Goal: Task Accomplishment & Management: Use online tool/utility

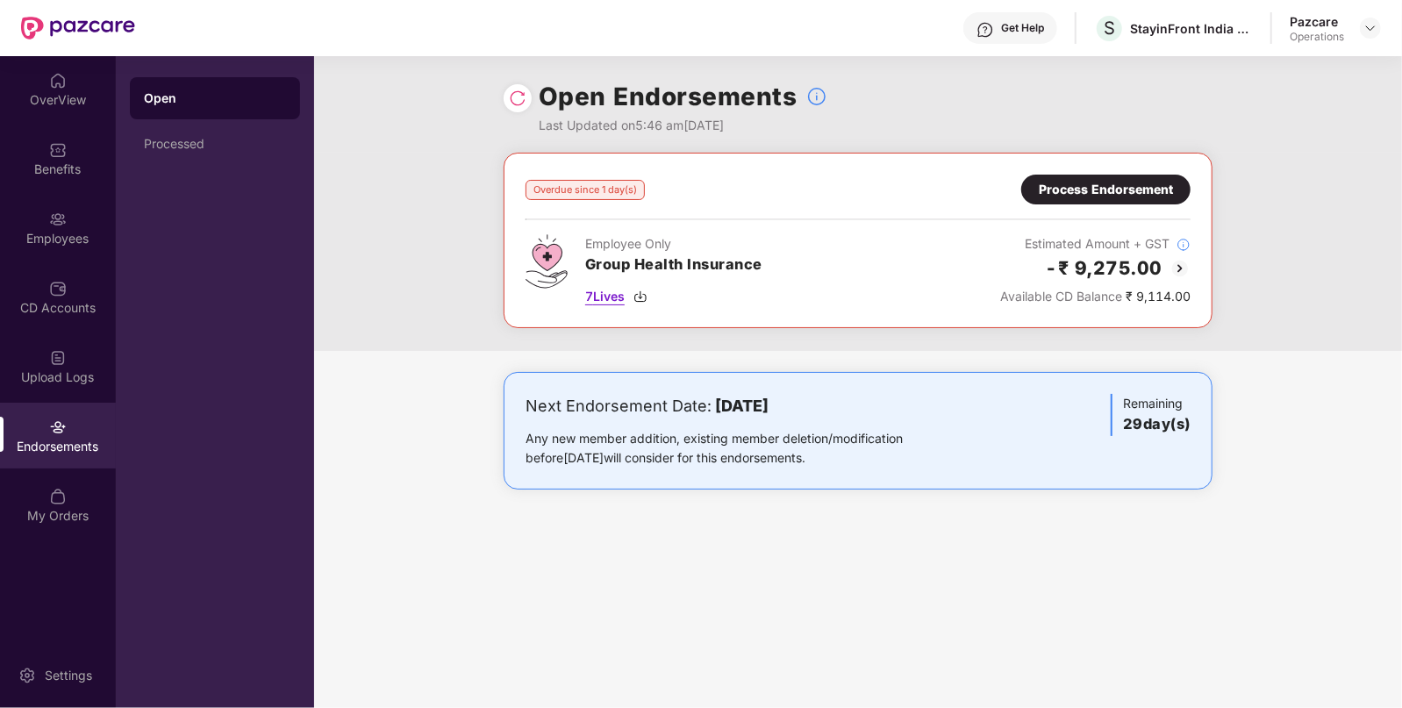
click at [646, 298] on img at bounding box center [641, 297] width 14 height 14
click at [1178, 261] on img at bounding box center [1180, 268] width 21 height 21
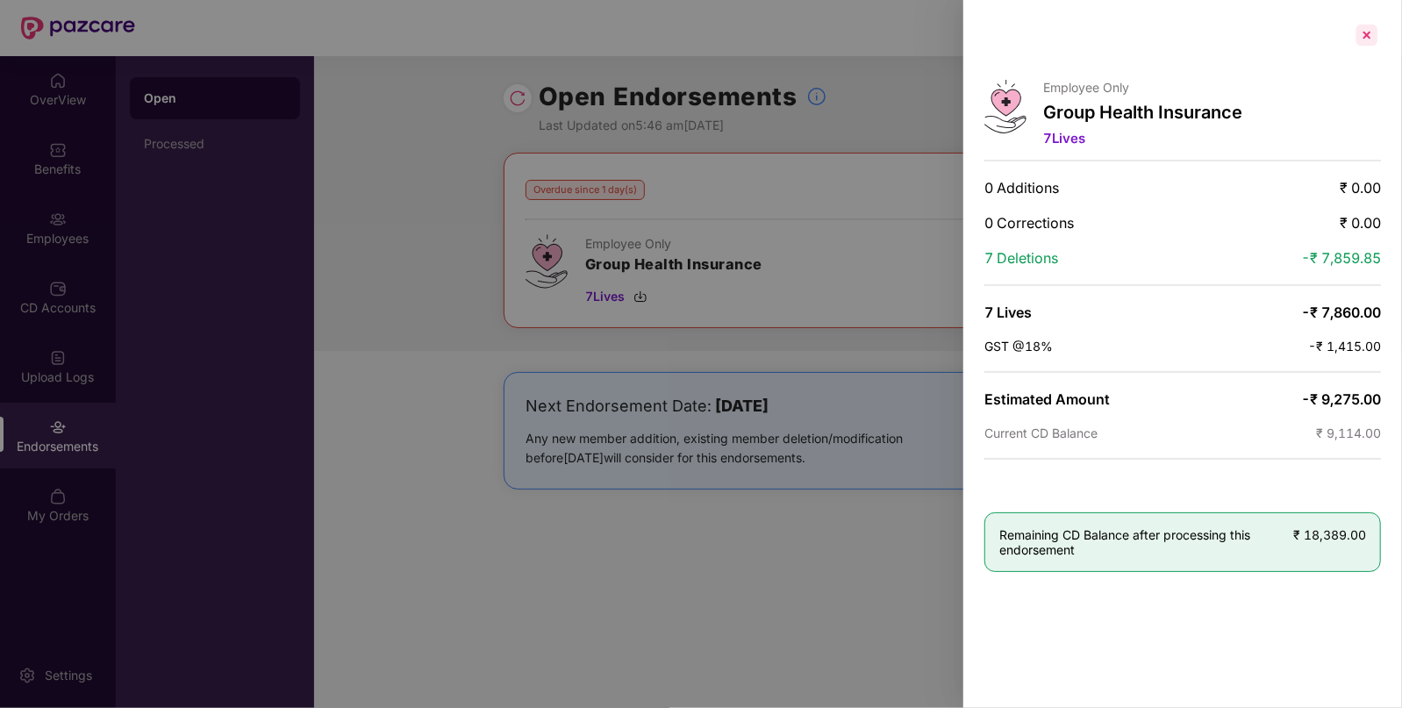
click at [1366, 39] on div at bounding box center [1367, 35] width 28 height 28
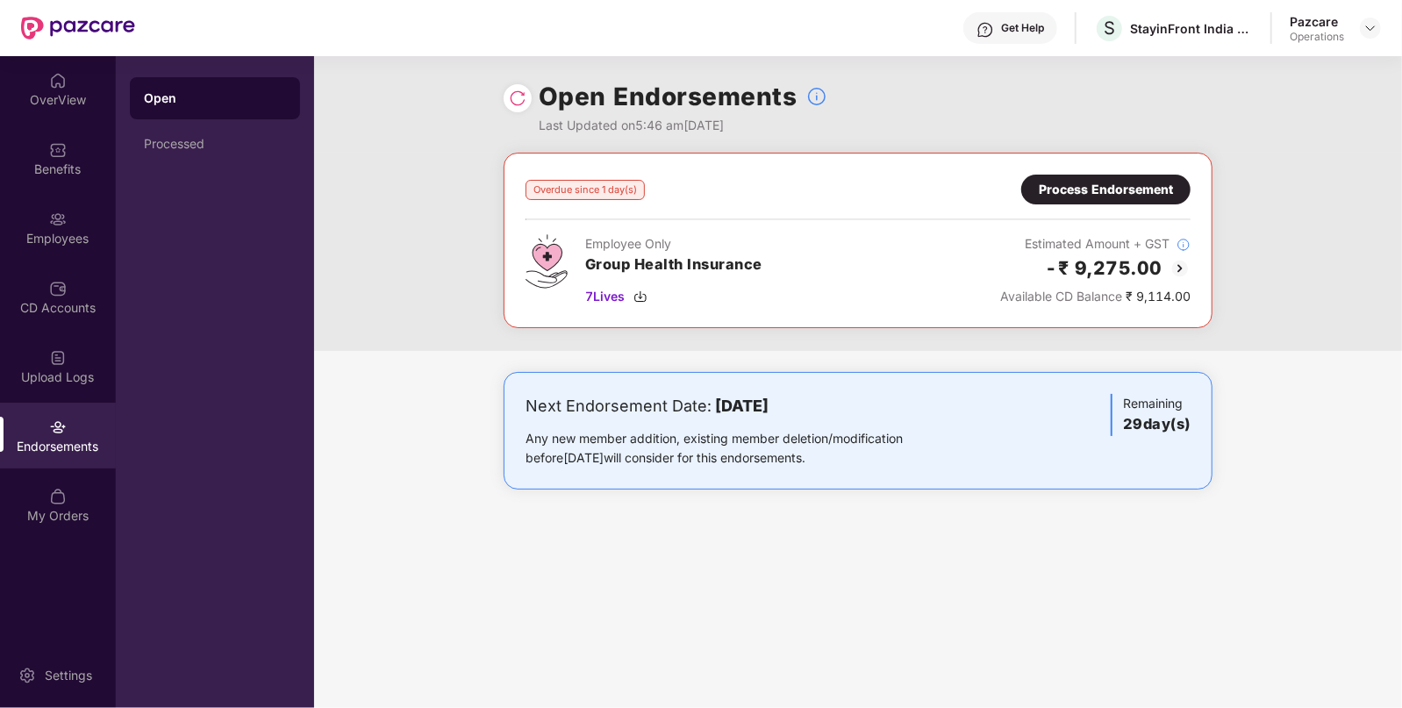
click at [1046, 187] on div "Process Endorsement" at bounding box center [1106, 189] width 134 height 19
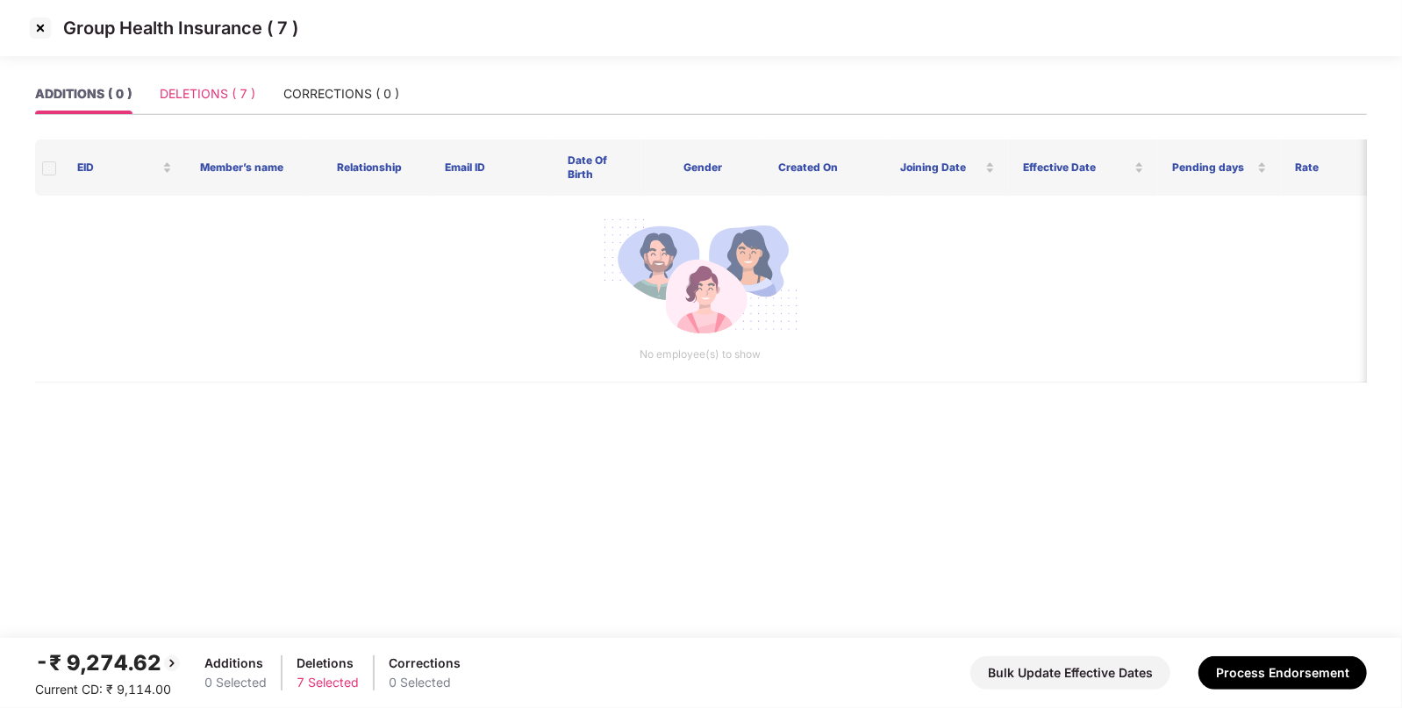
click at [210, 104] on div "DELETIONS ( 7 )" at bounding box center [208, 94] width 96 height 40
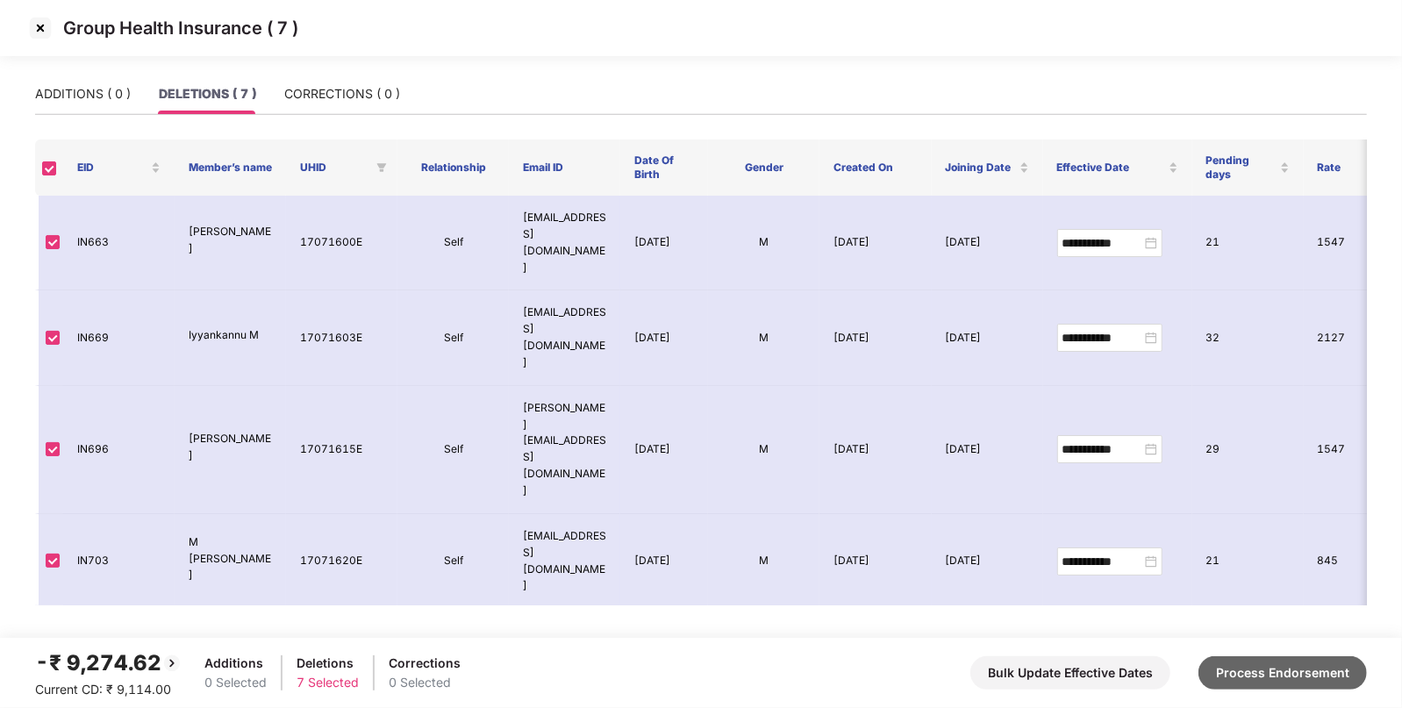
click at [1305, 683] on button "Process Endorsement" at bounding box center [1283, 672] width 168 height 33
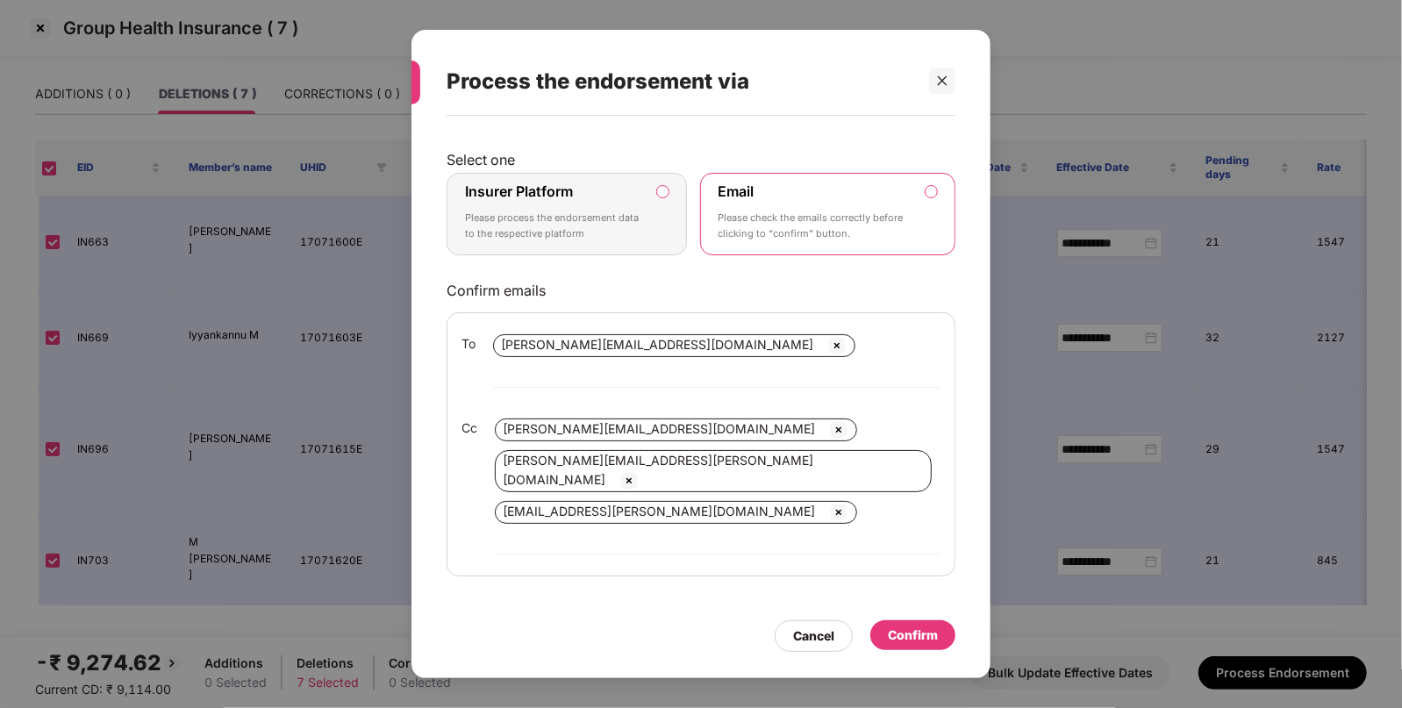
click at [664, 212] on label "Insurer Platform Please process the endorsement data to the respective platform" at bounding box center [567, 214] width 240 height 82
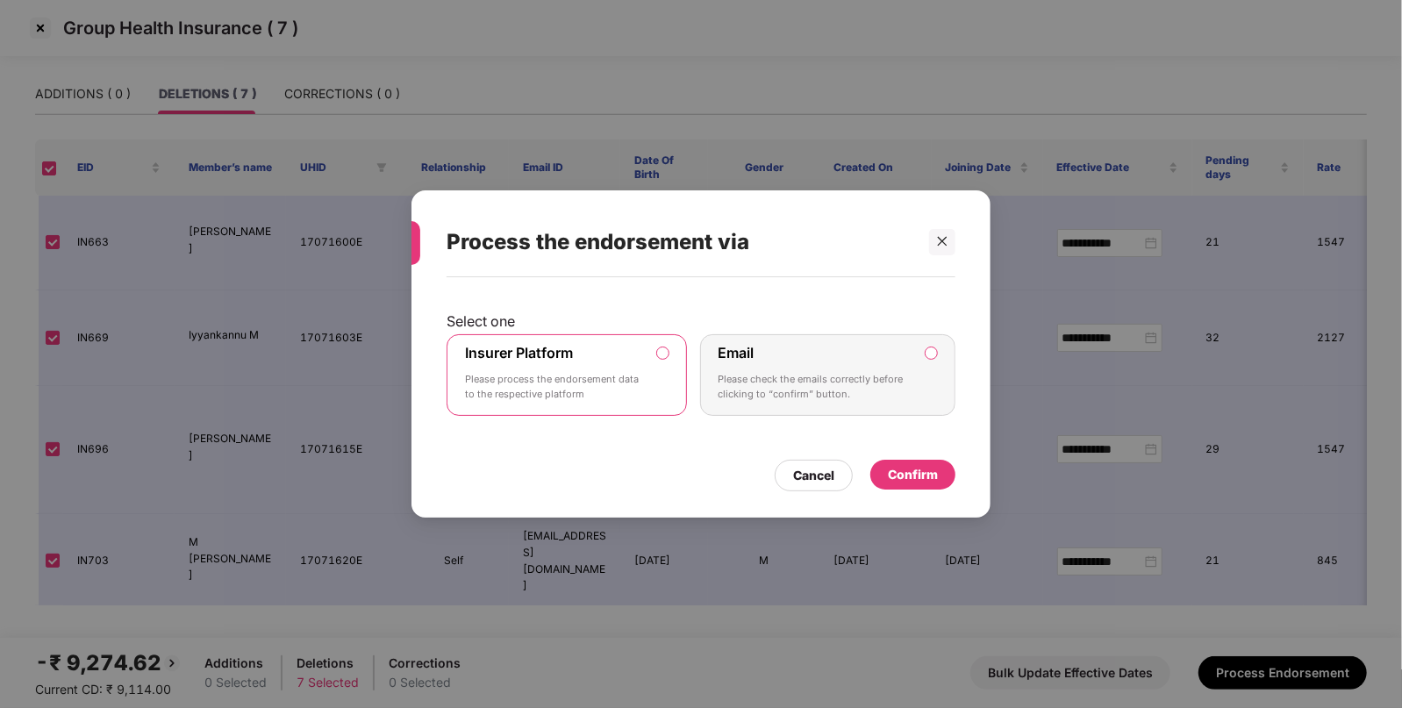
click at [893, 467] on div "Confirm" at bounding box center [913, 474] width 50 height 19
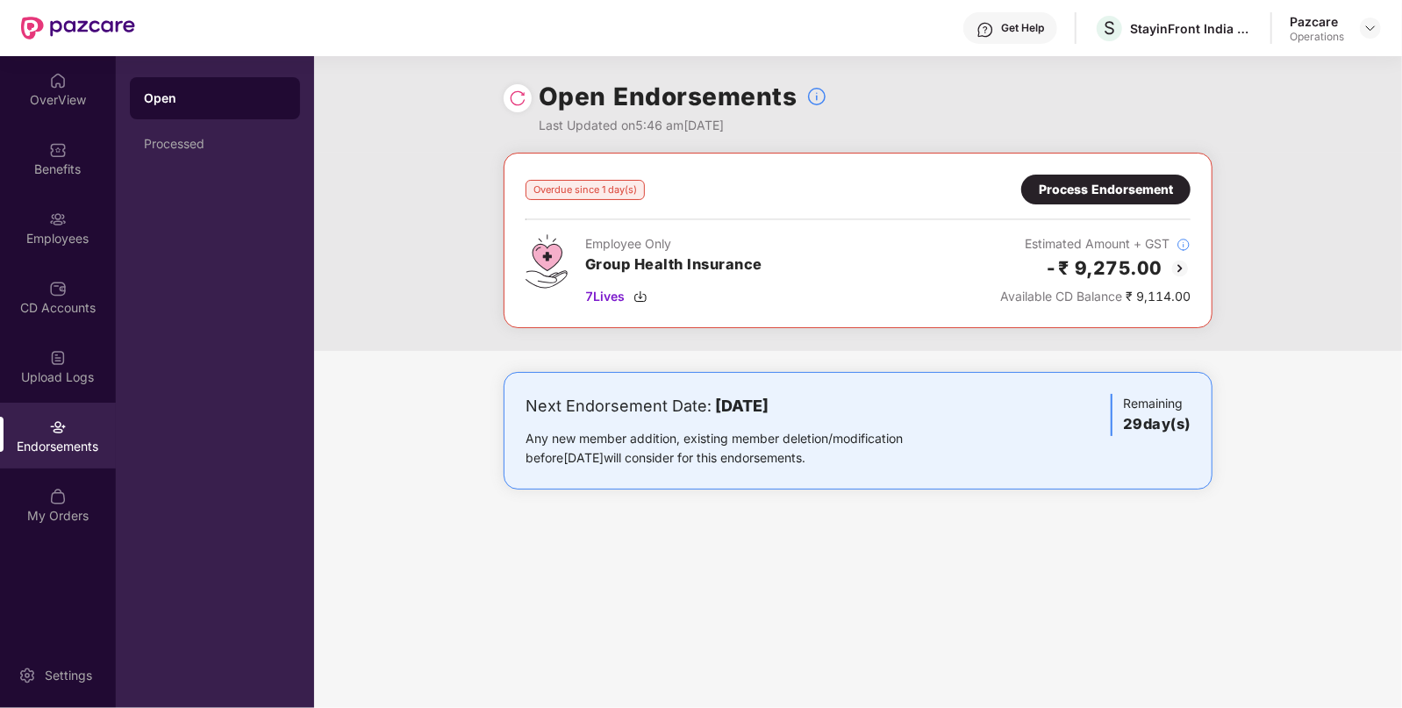
click at [1080, 184] on div "Process Endorsement" at bounding box center [1106, 189] width 134 height 19
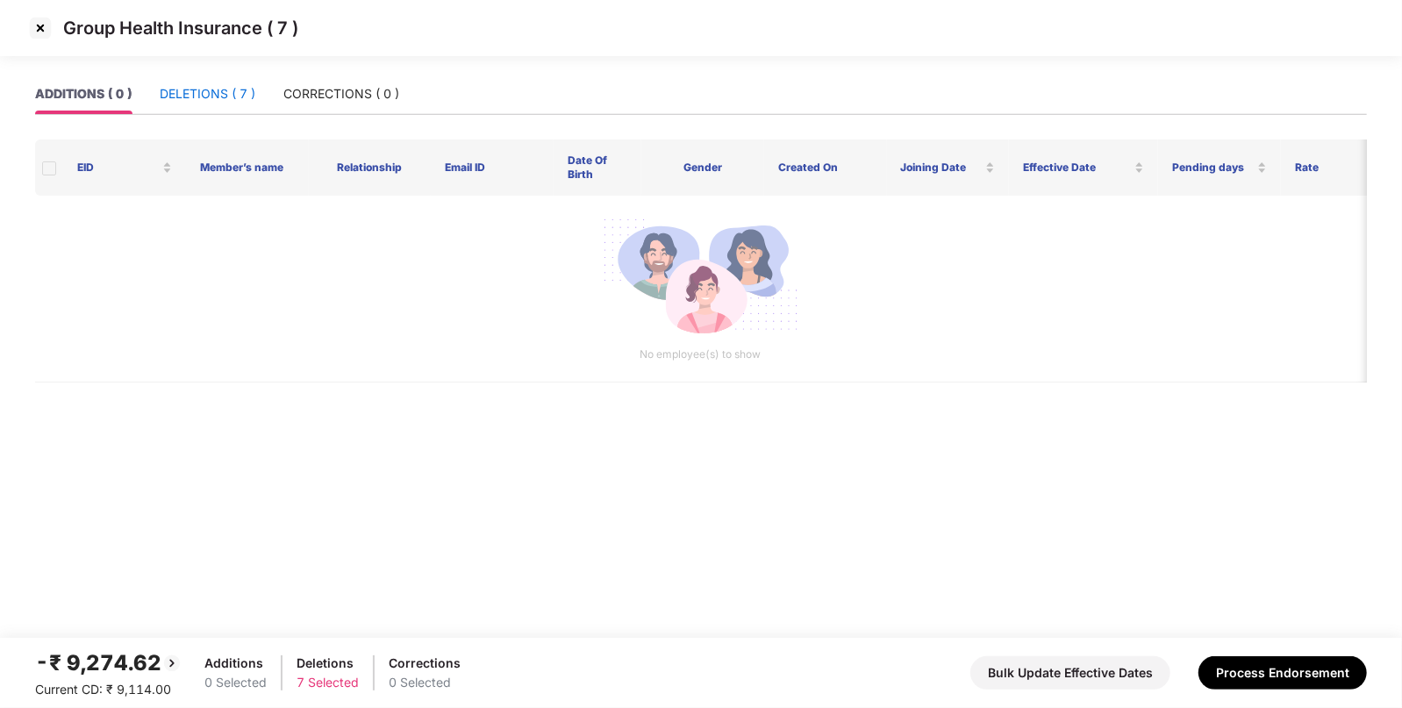
click at [235, 95] on div "DELETIONS ( 7 )" at bounding box center [208, 93] width 96 height 19
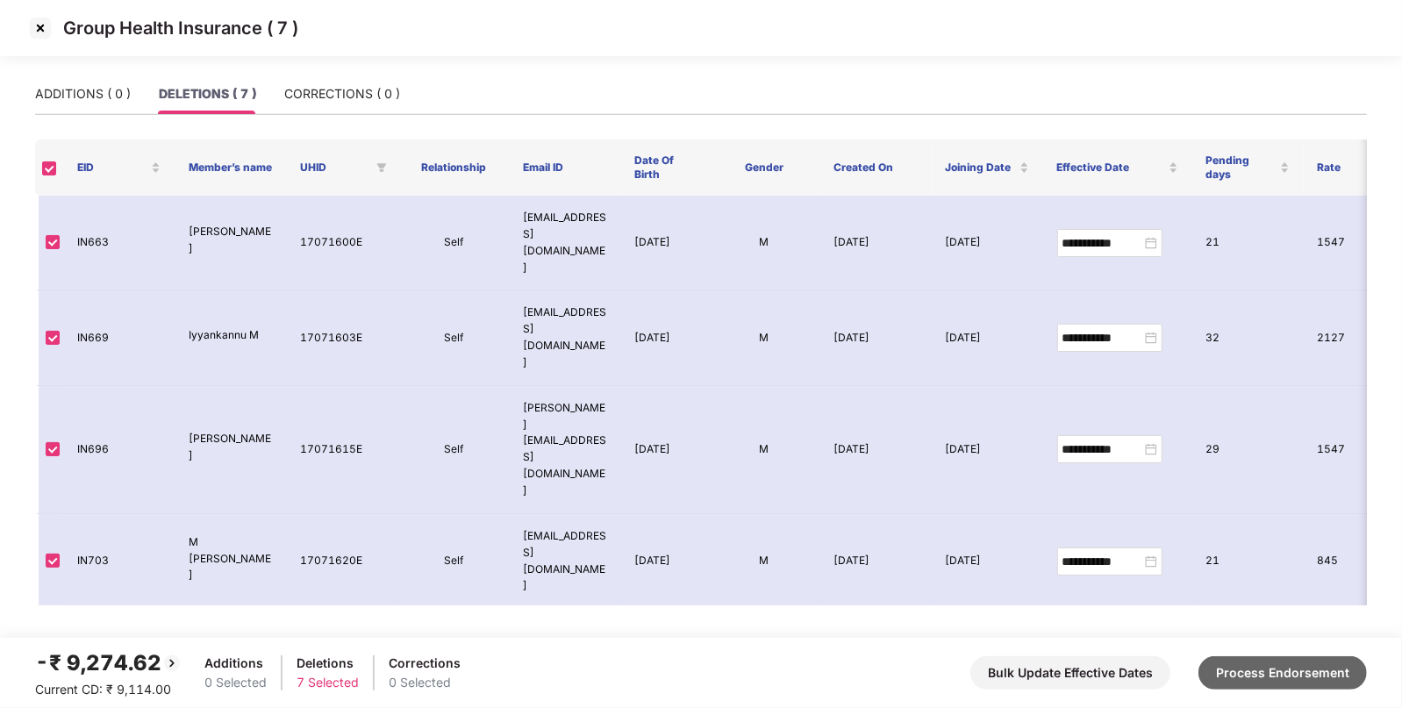
click at [1245, 677] on button "Process Endorsement" at bounding box center [1283, 672] width 168 height 33
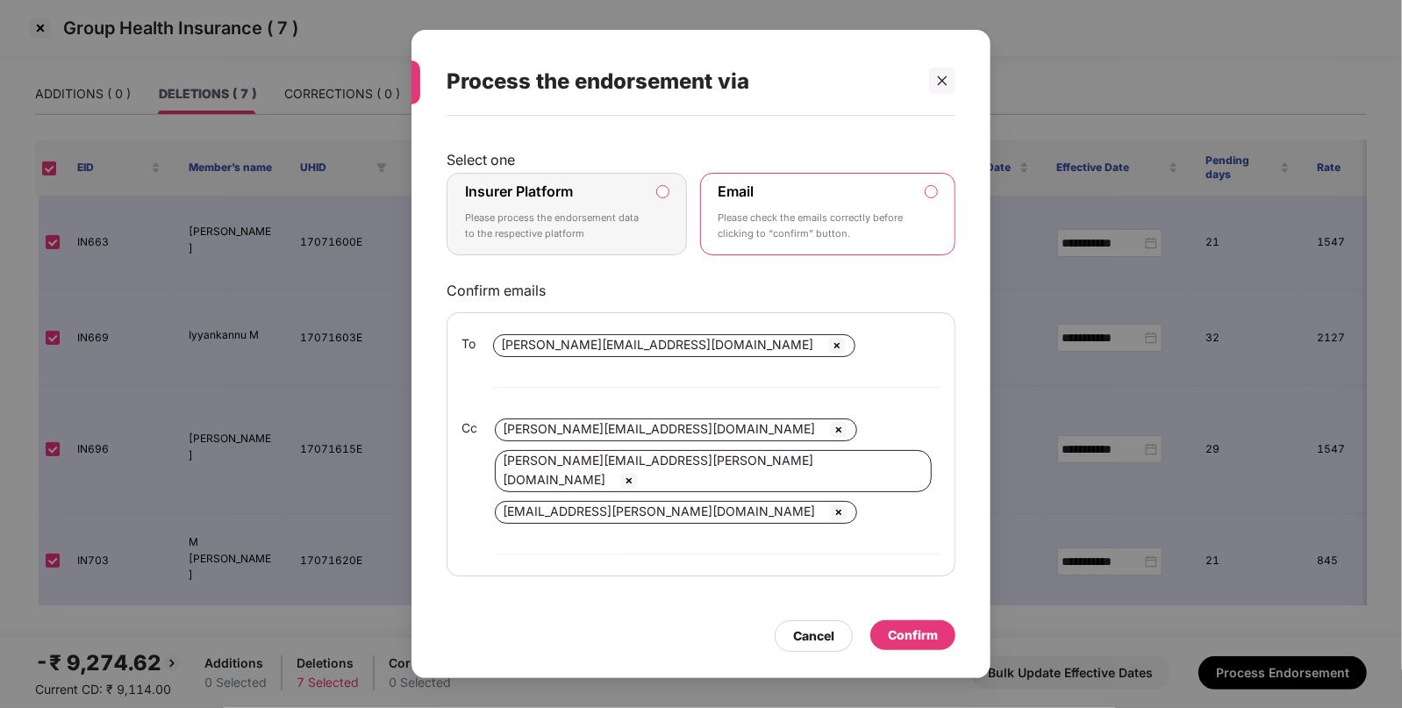
click at [651, 219] on label "Insurer Platform Please process the endorsement data to the respective platform" at bounding box center [567, 214] width 240 height 82
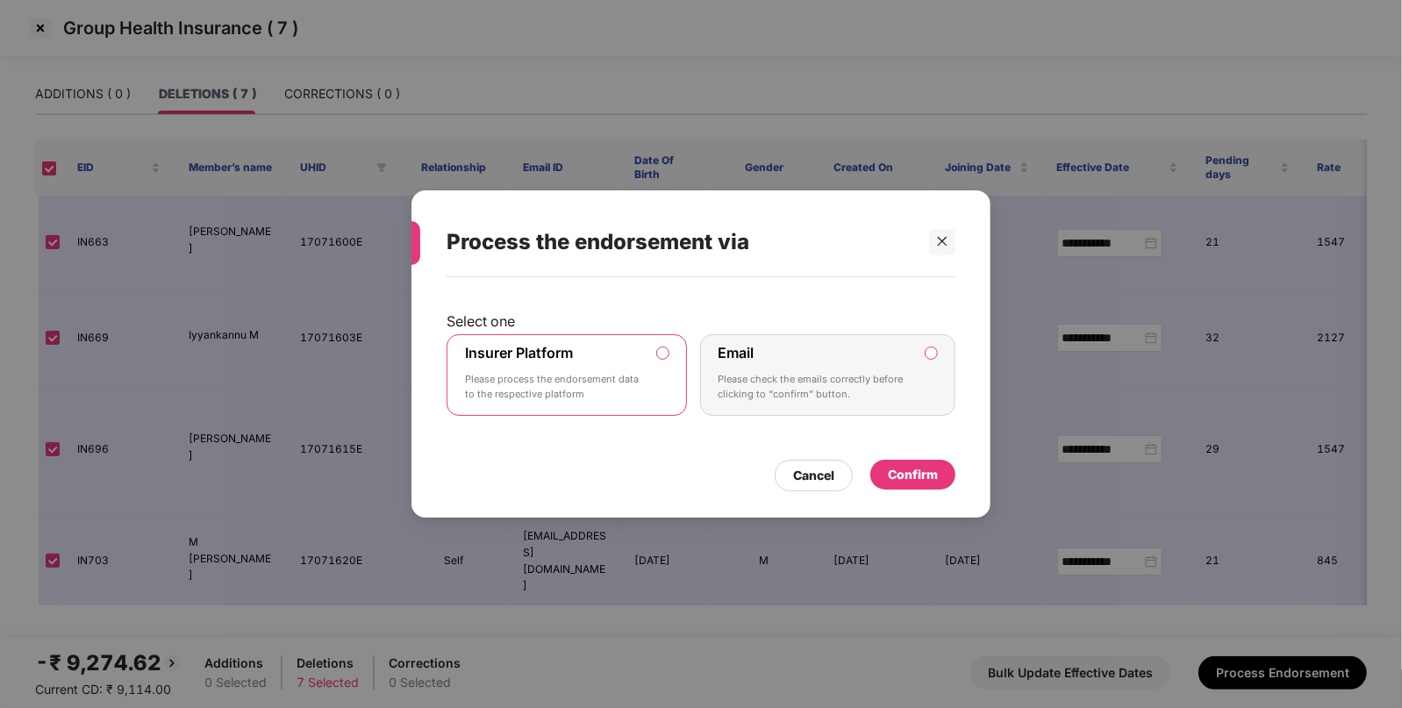
click at [880, 465] on div "Confirm" at bounding box center [913, 475] width 85 height 30
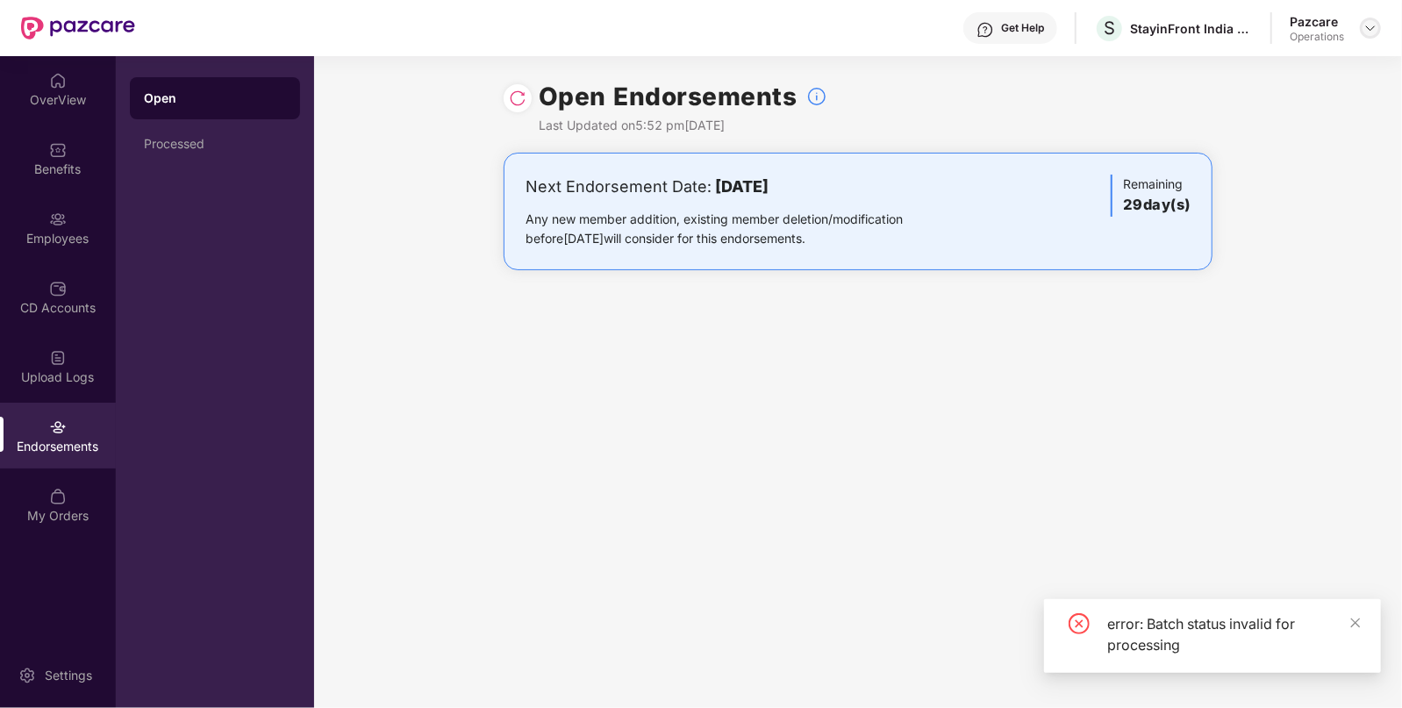
click at [1373, 35] on div at bounding box center [1370, 28] width 21 height 21
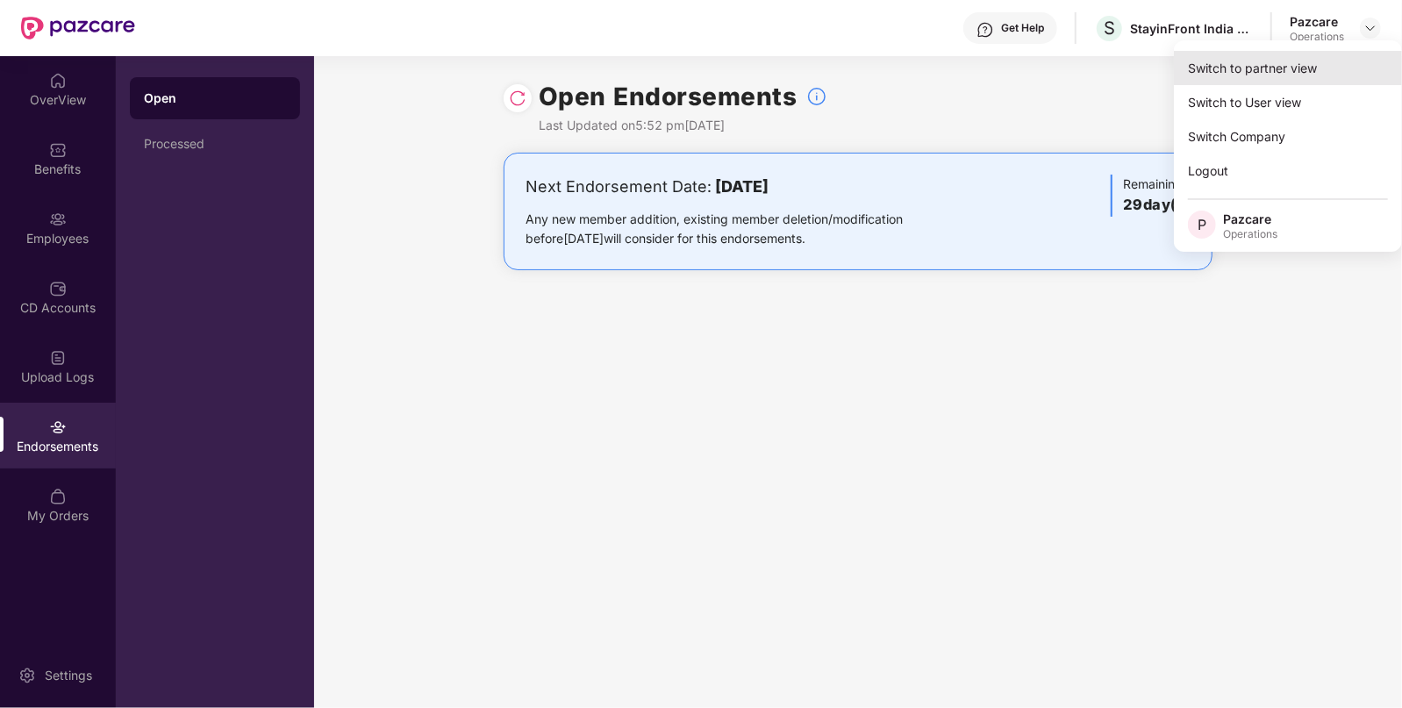
click at [1202, 66] on div "Switch to partner view" at bounding box center [1288, 68] width 228 height 34
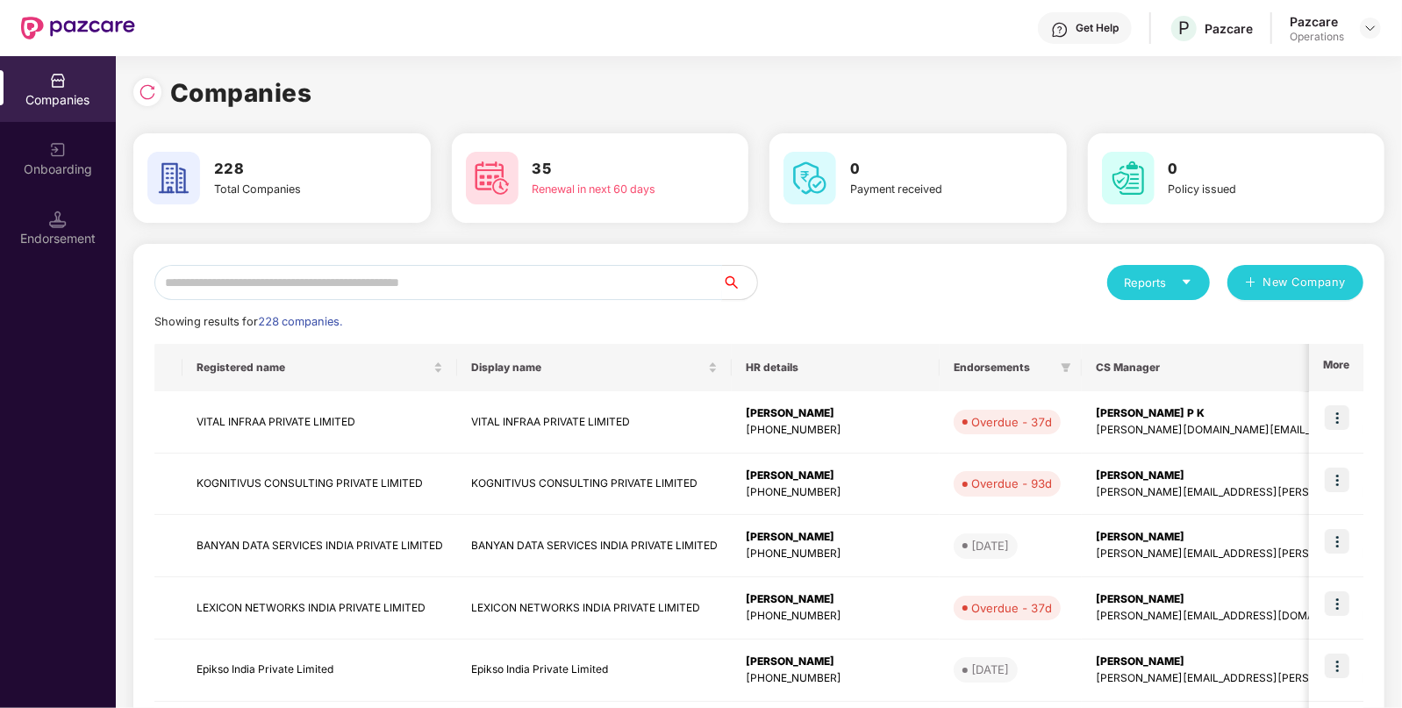
click at [416, 294] on input "text" at bounding box center [438, 282] width 568 height 35
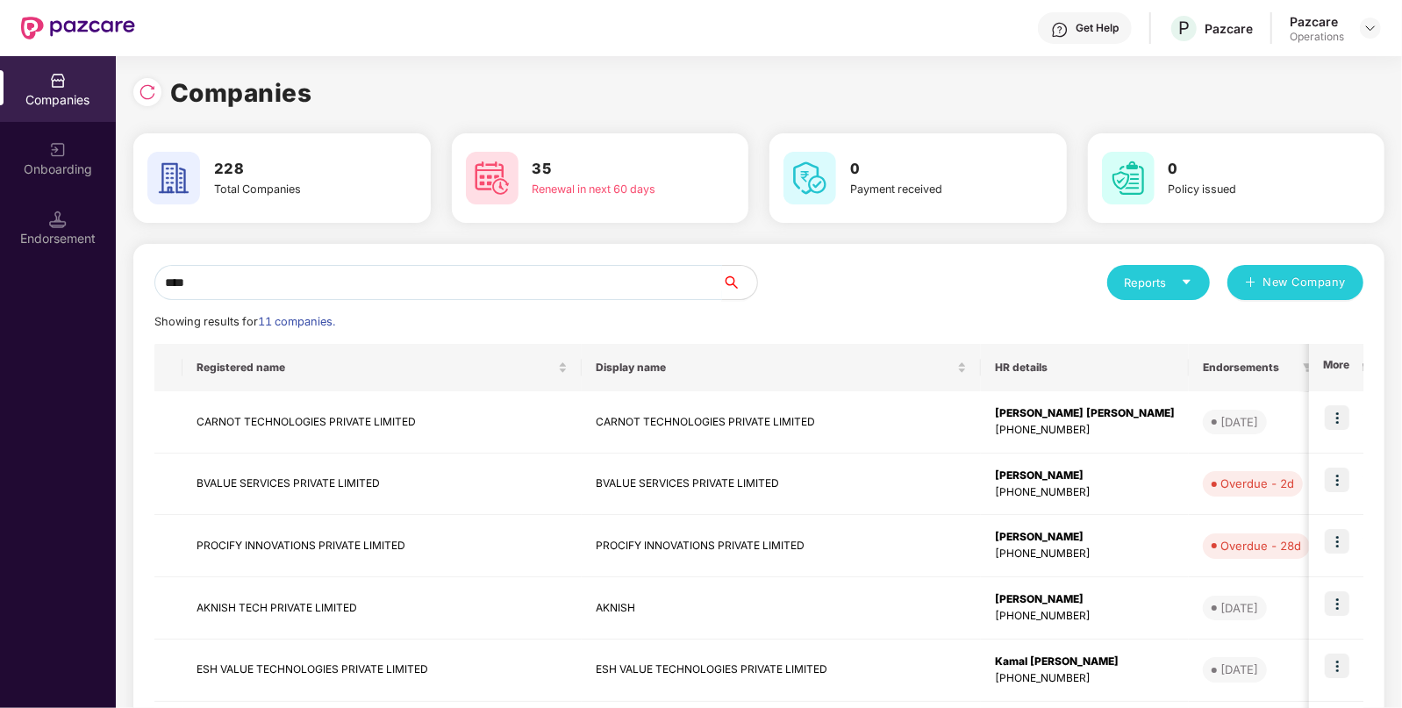
type input "***"
click at [32, 217] on div "Endorsement" at bounding box center [58, 228] width 116 height 66
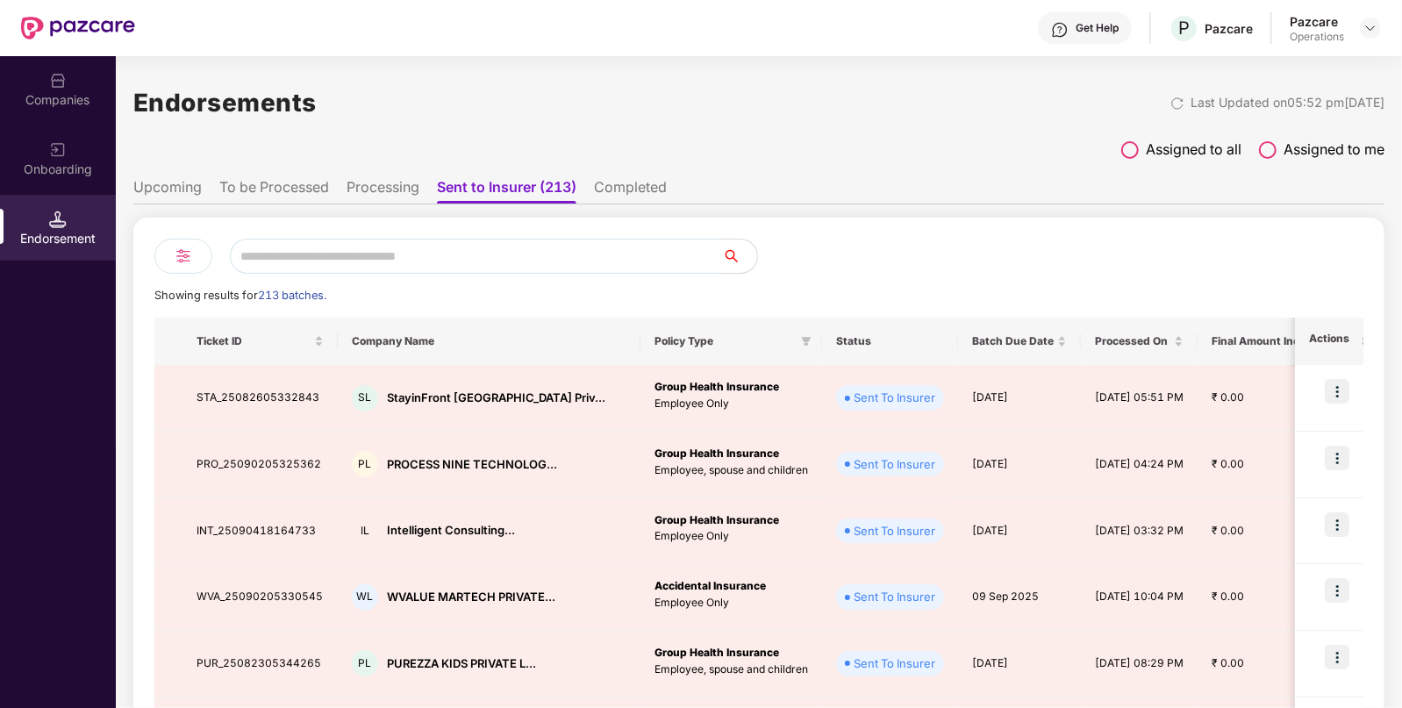
click at [281, 189] on li "To be Processed" at bounding box center [274, 190] width 110 height 25
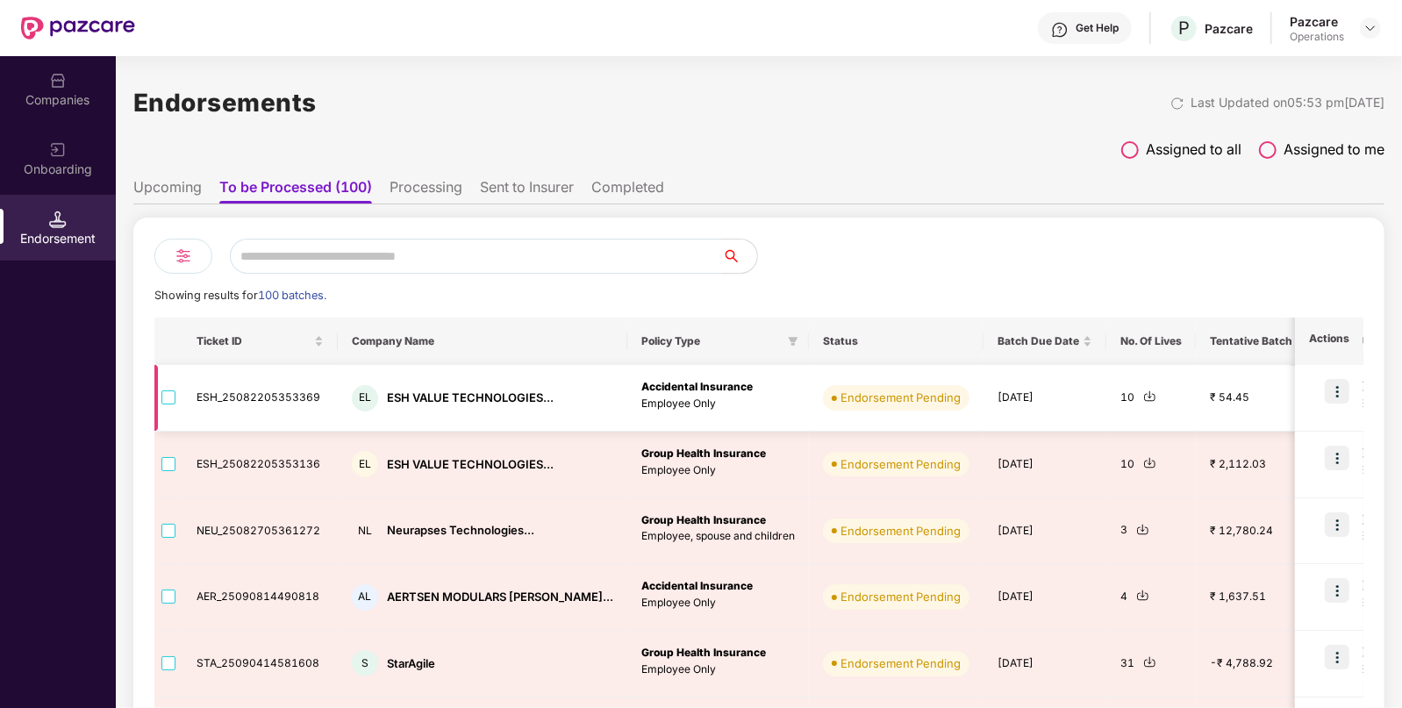
click at [176, 399] on td at bounding box center [168, 398] width 28 height 67
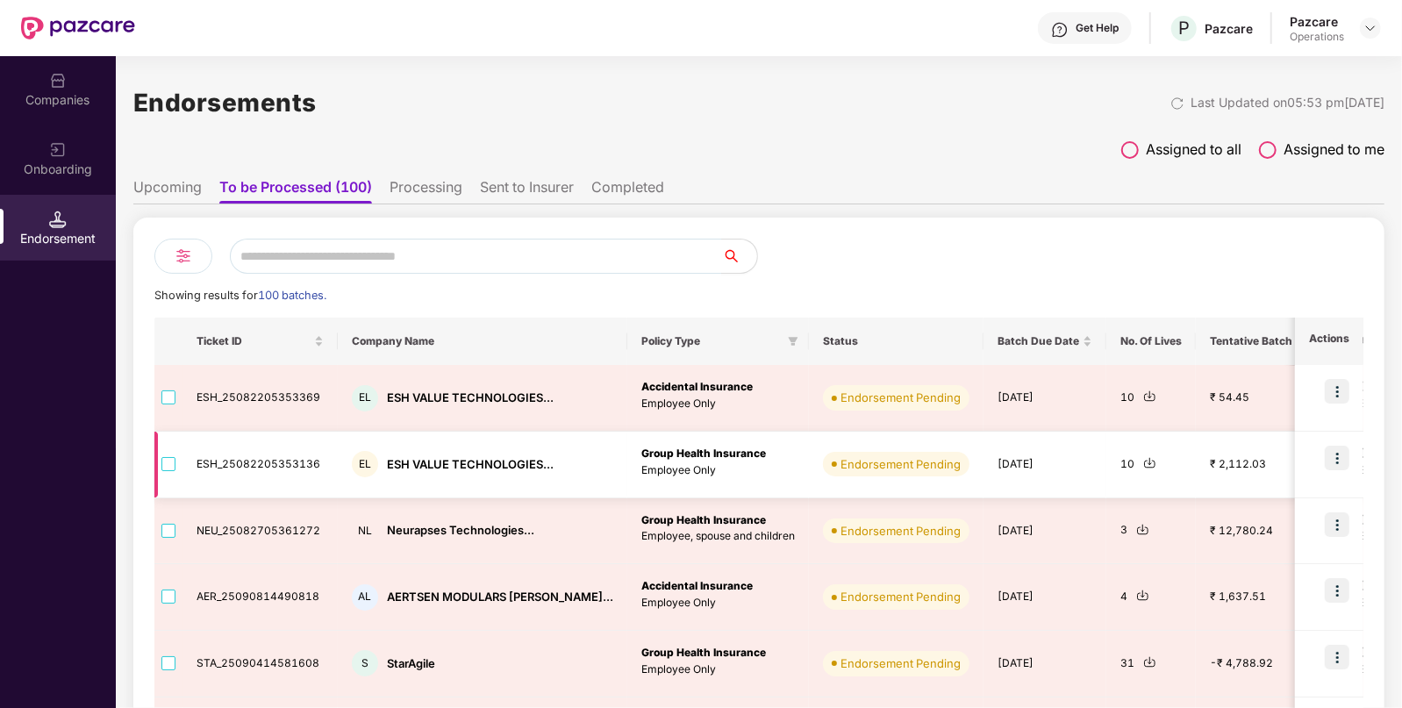
click at [1144, 462] on img at bounding box center [1150, 462] width 13 height 13
click at [1144, 461] on img at bounding box center [1150, 462] width 13 height 13
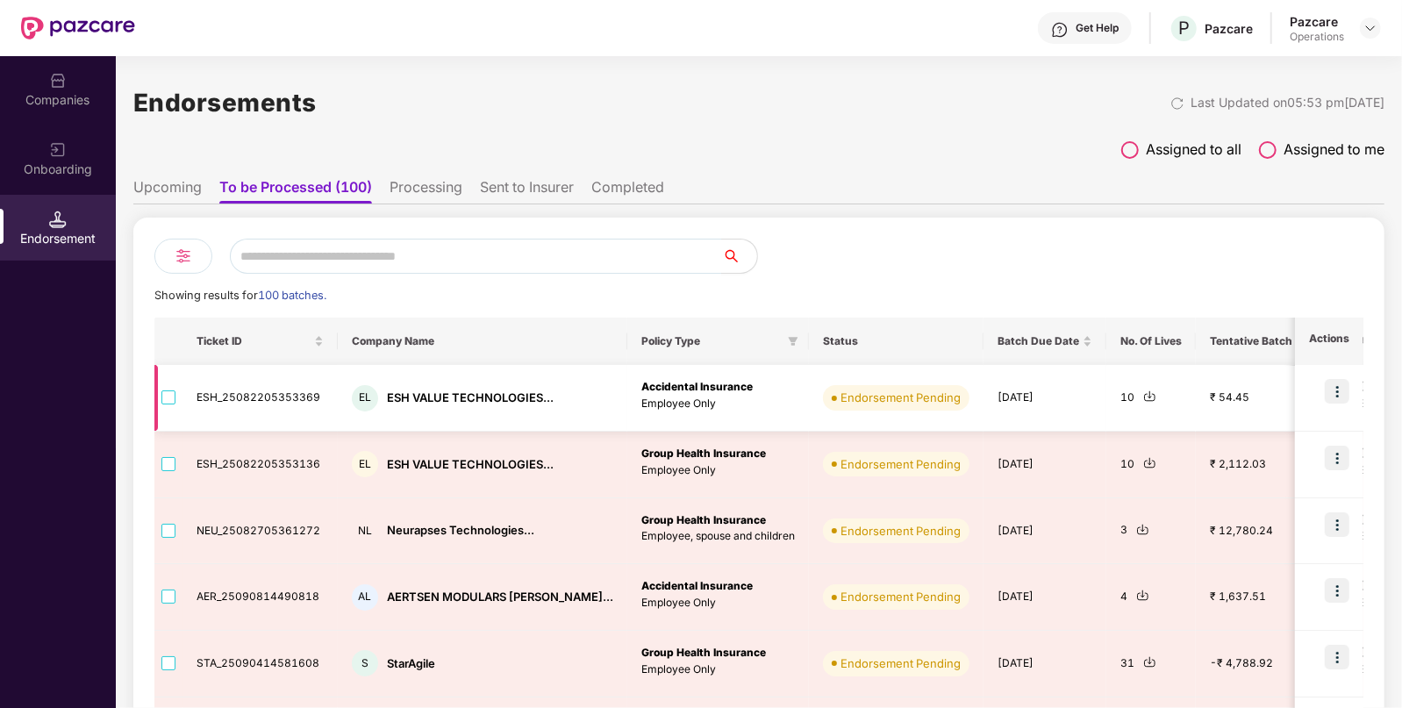
click at [1144, 398] on img at bounding box center [1150, 396] width 13 height 13
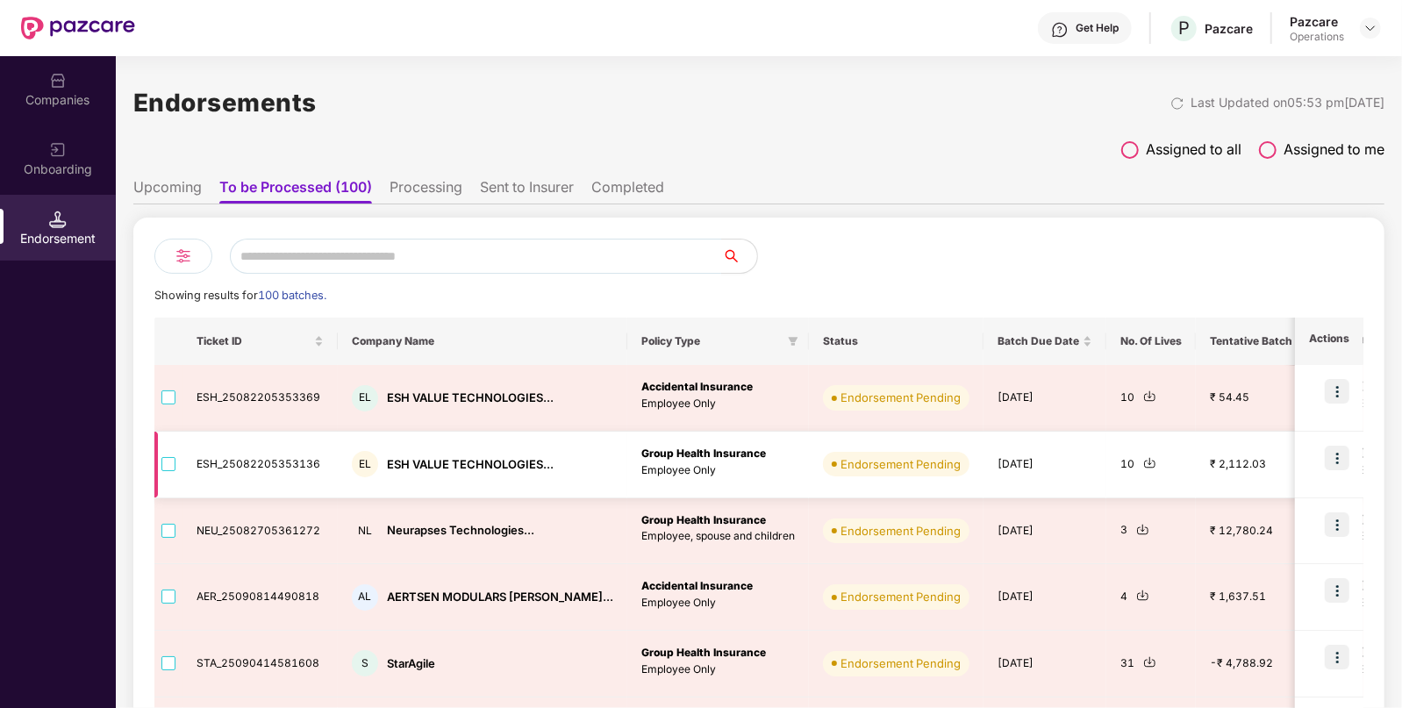
click at [1144, 457] on img at bounding box center [1150, 462] width 13 height 13
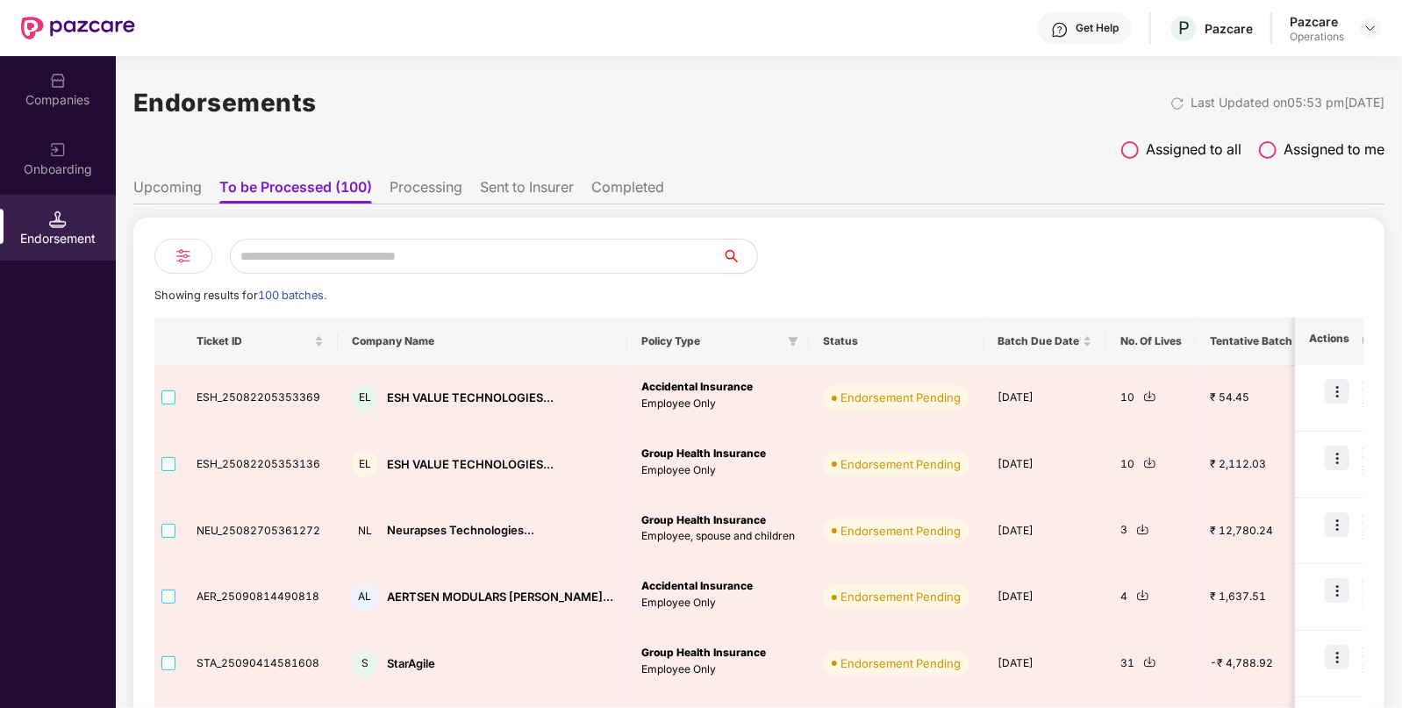
click at [61, 141] on img at bounding box center [58, 150] width 18 height 18
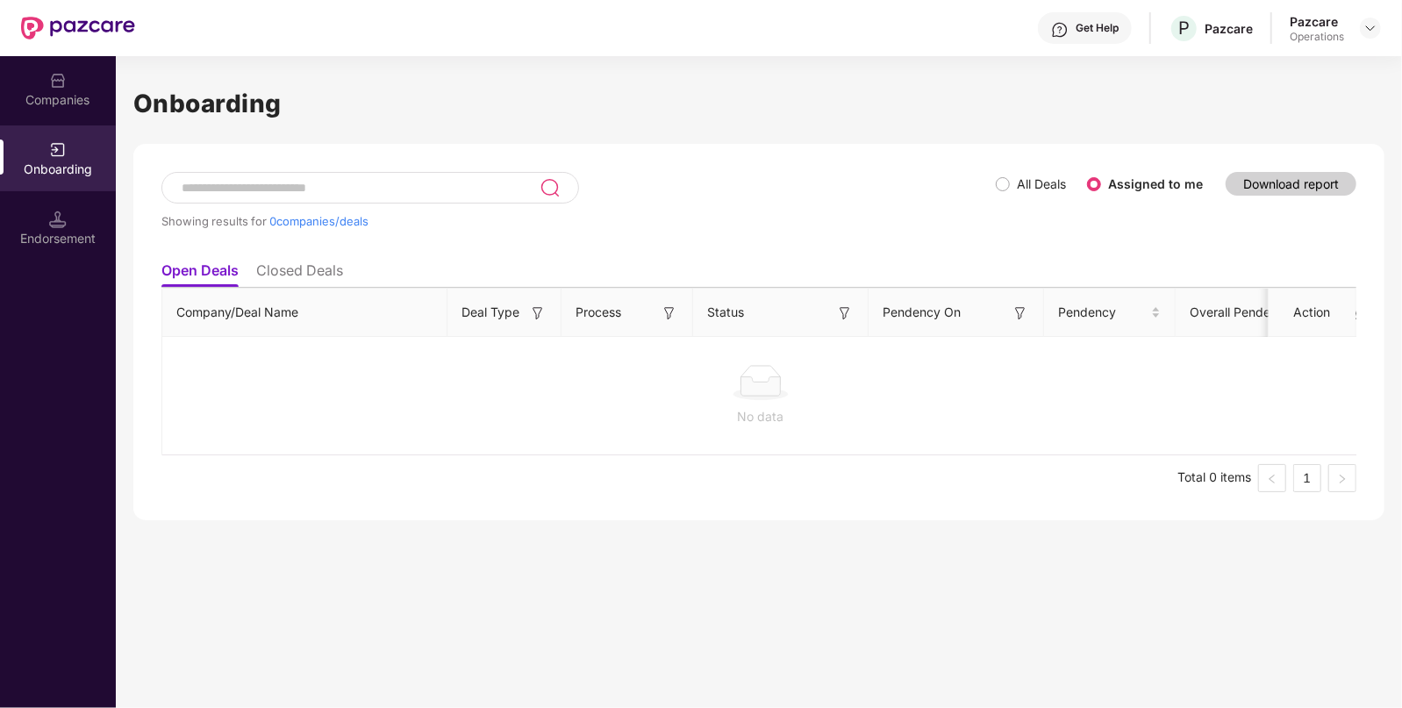
click at [50, 82] on img at bounding box center [58, 81] width 18 height 18
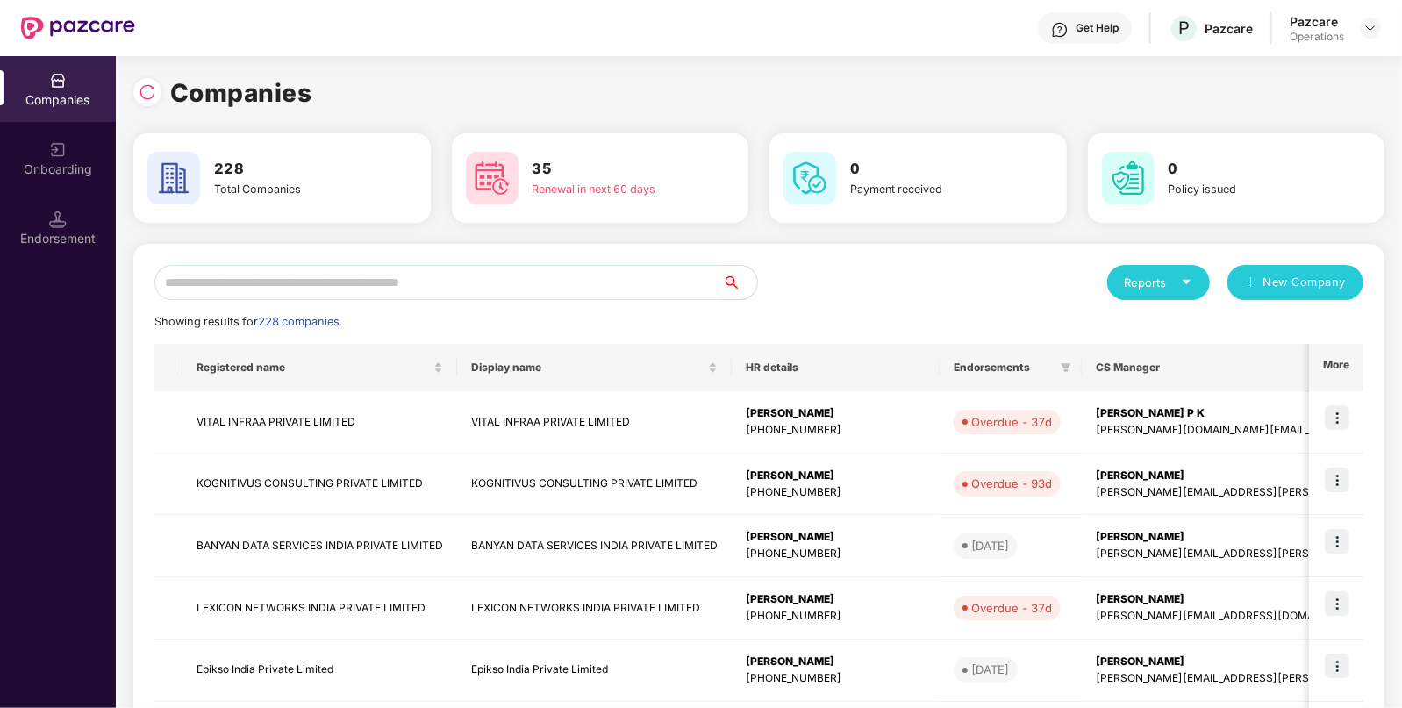
click at [252, 277] on input "text" at bounding box center [438, 282] width 568 height 35
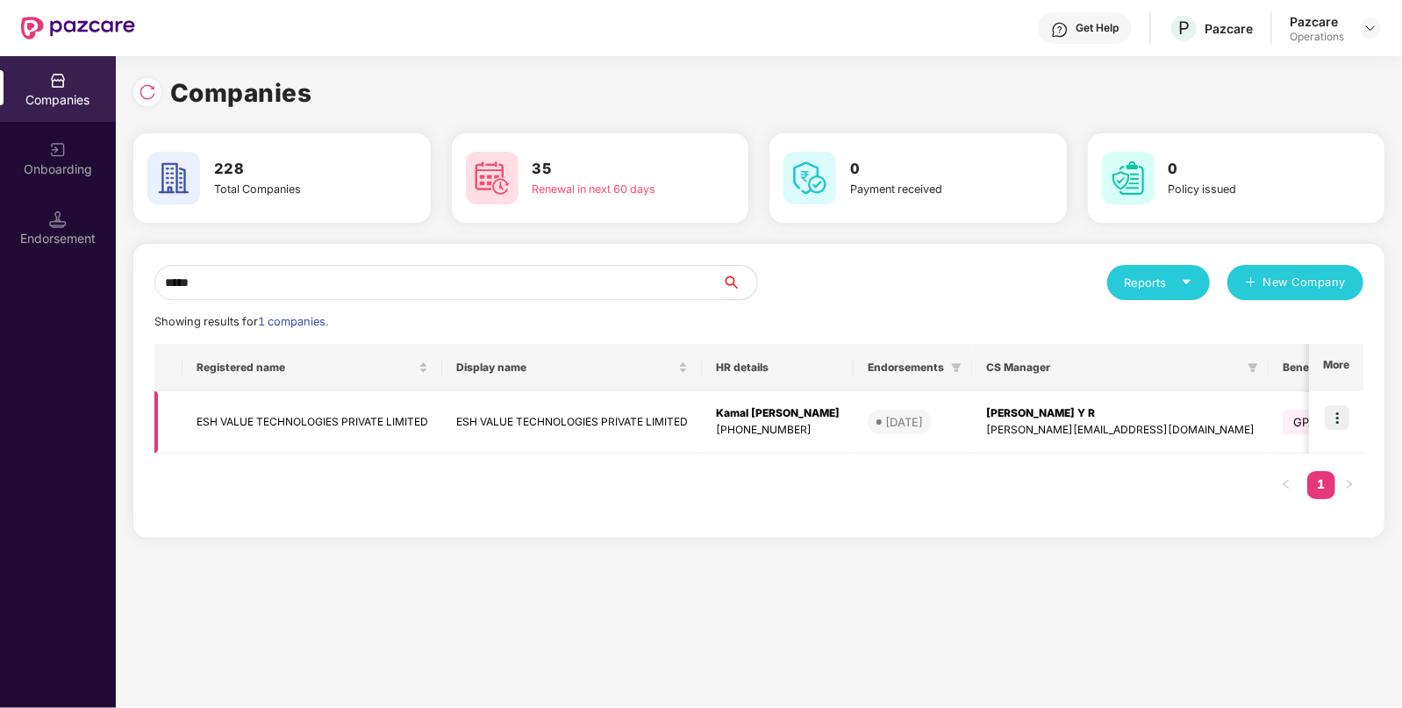
type input "*****"
click at [1339, 409] on img at bounding box center [1337, 417] width 25 height 25
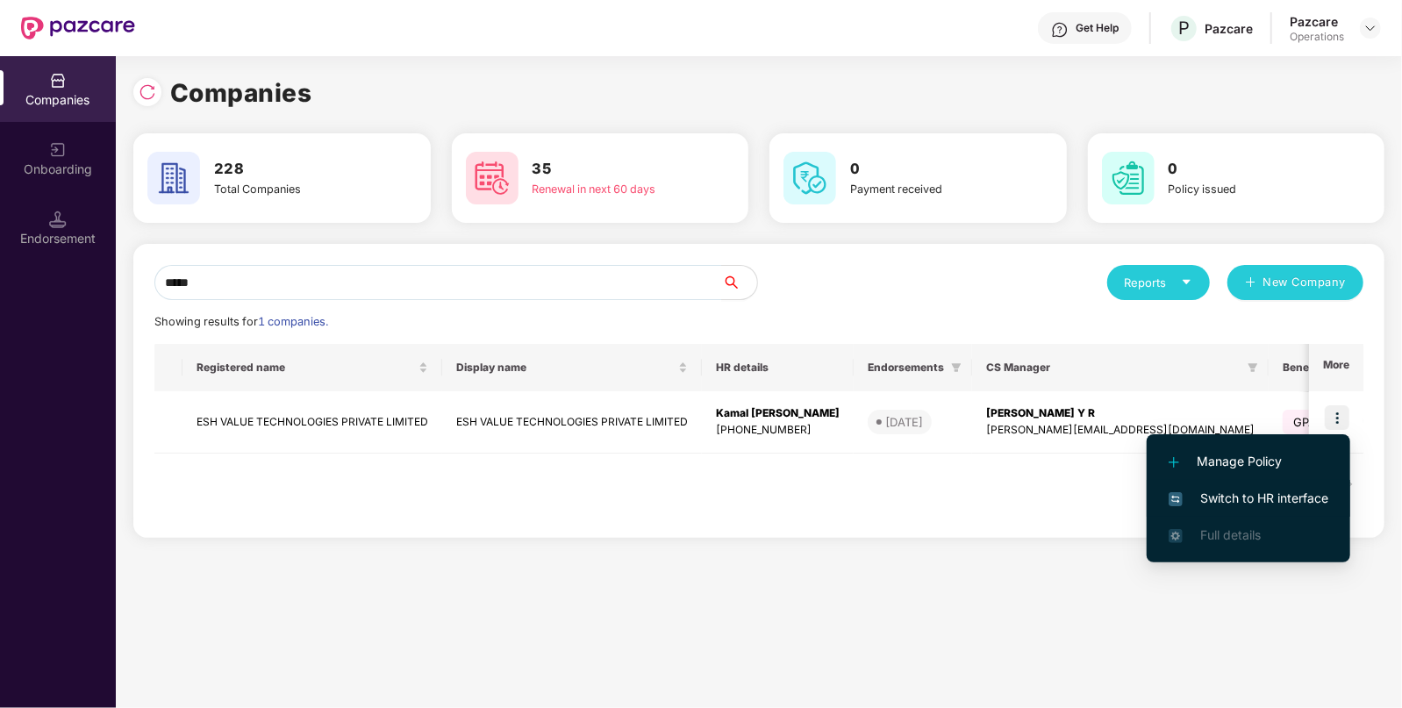
click at [1269, 500] on span "Switch to HR interface" at bounding box center [1249, 498] width 160 height 19
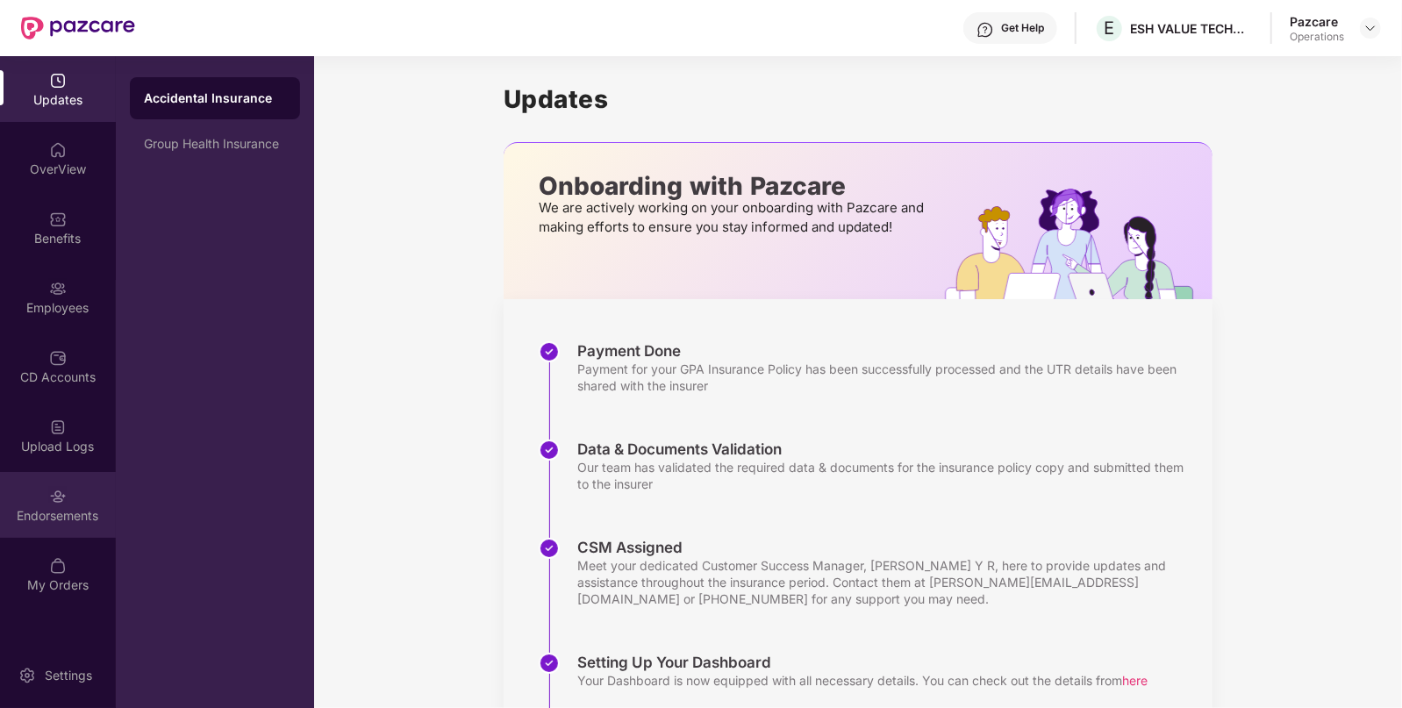
click at [77, 519] on div "Endorsements" at bounding box center [58, 516] width 116 height 18
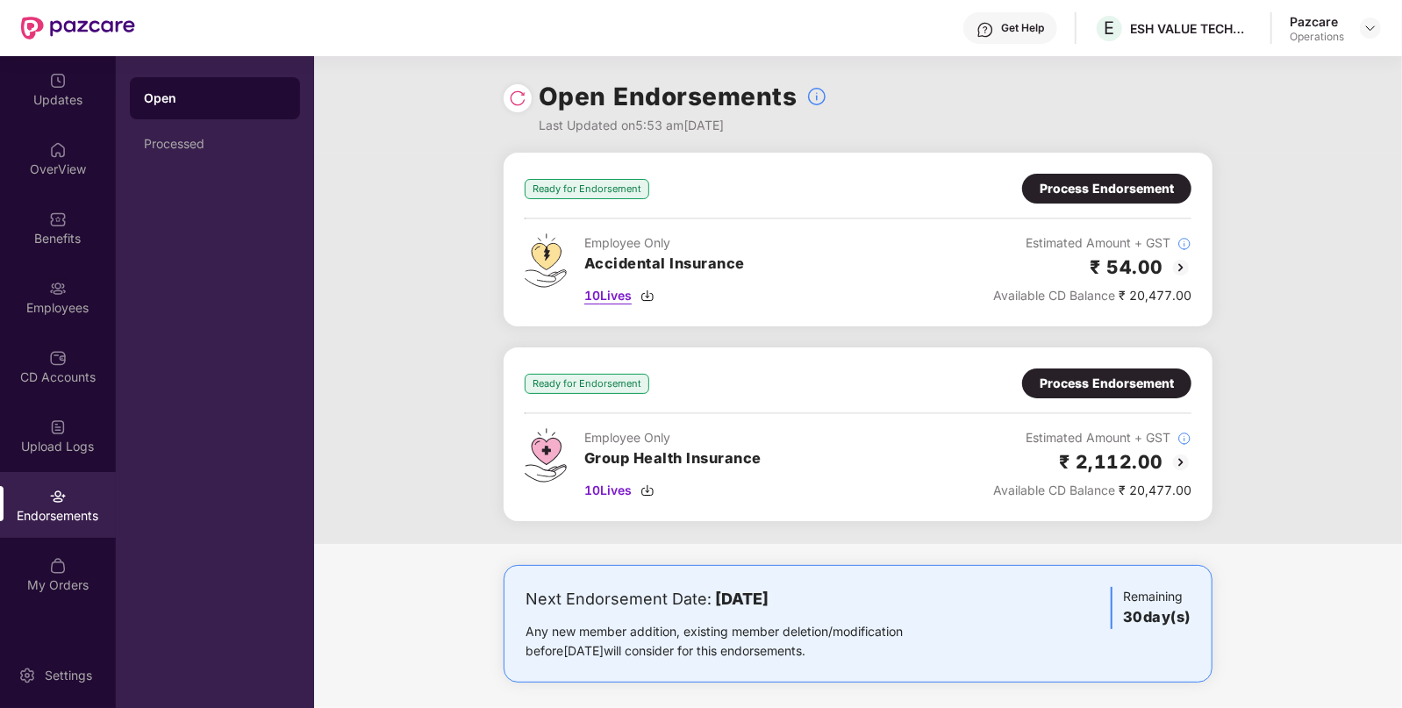
click at [645, 301] on img at bounding box center [648, 296] width 14 height 14
click at [1088, 190] on div "Process Endorsement" at bounding box center [1107, 188] width 134 height 19
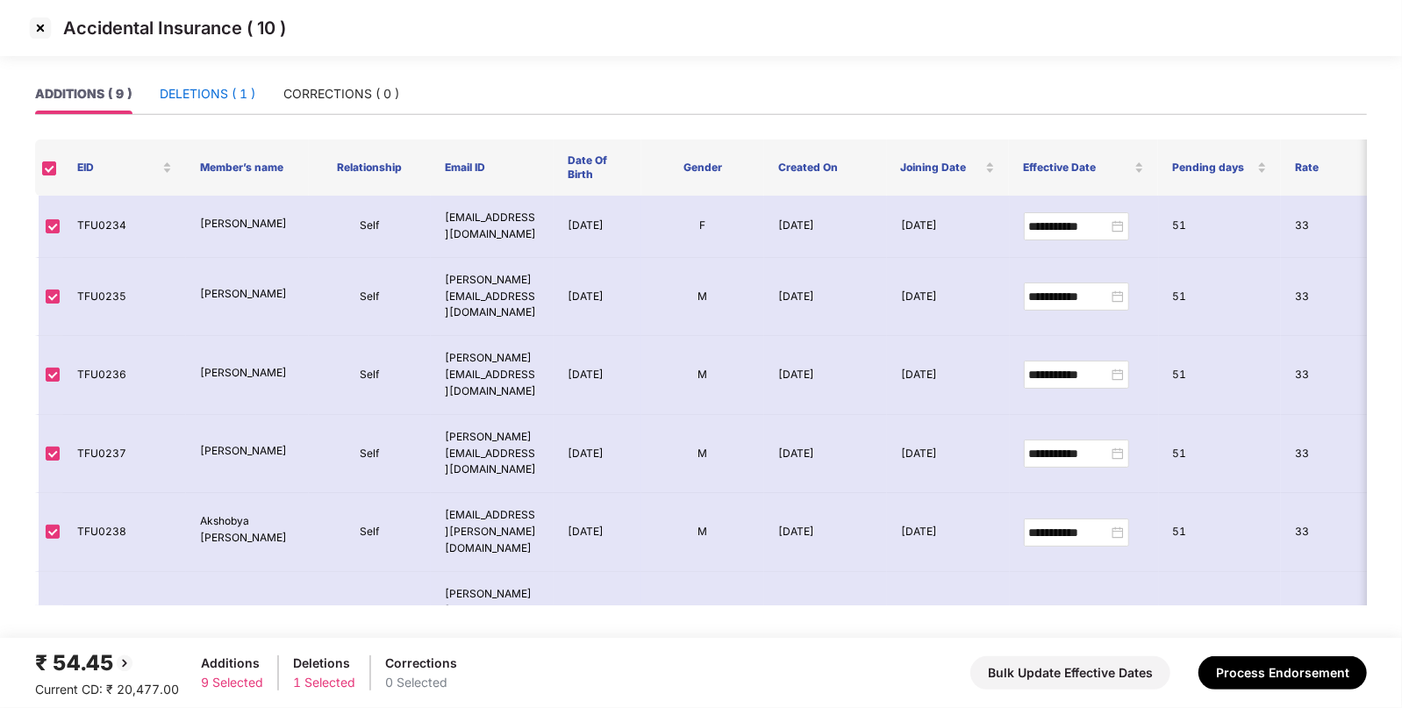
click at [224, 89] on div "DELETIONS ( 1 )" at bounding box center [208, 93] width 96 height 19
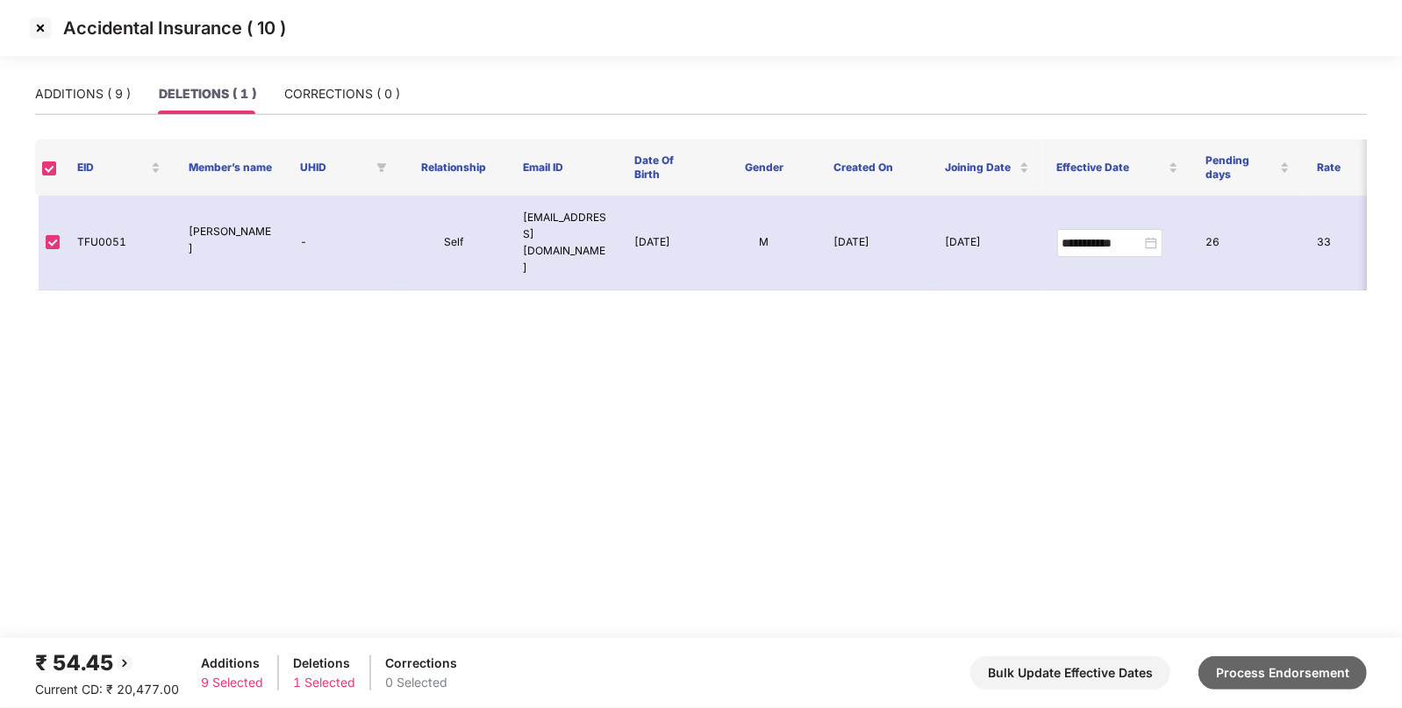
click at [1246, 667] on button "Process Endorsement" at bounding box center [1283, 672] width 168 height 33
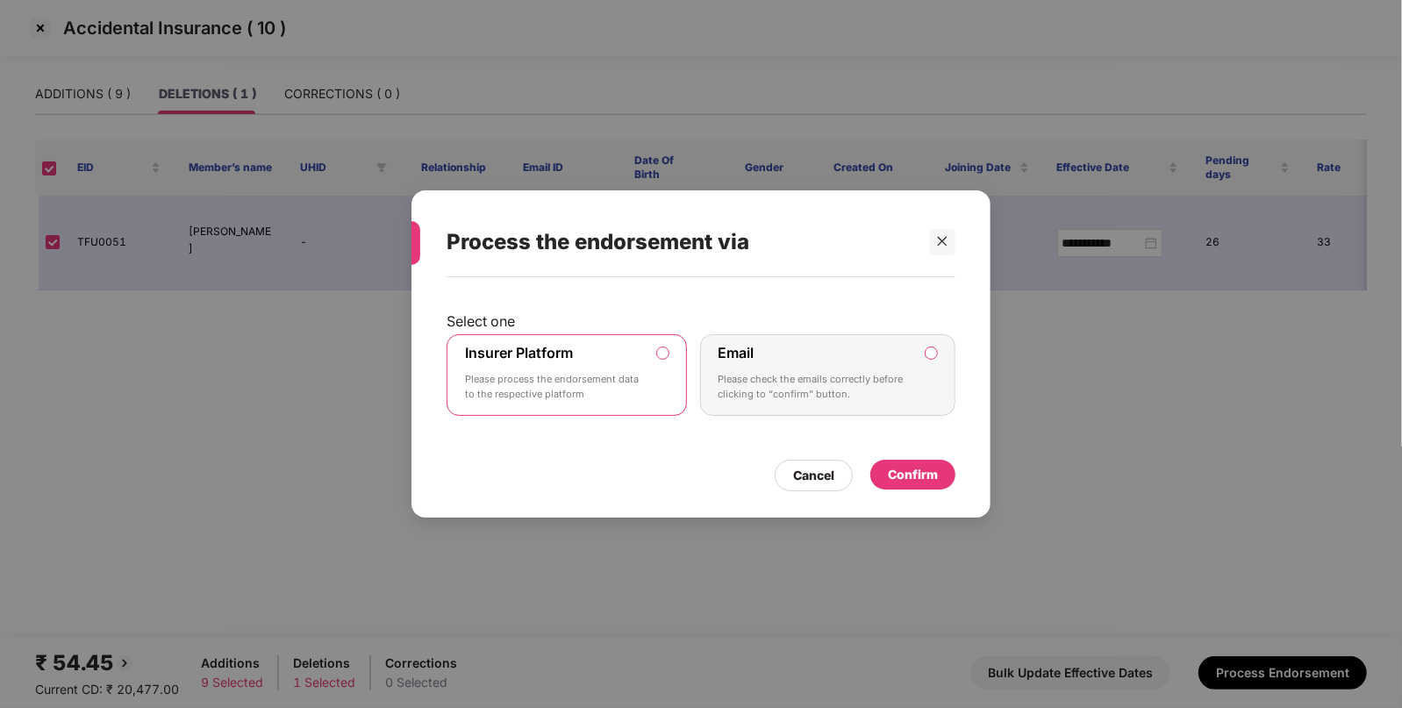
click at [904, 478] on div "Confirm" at bounding box center [913, 474] width 50 height 19
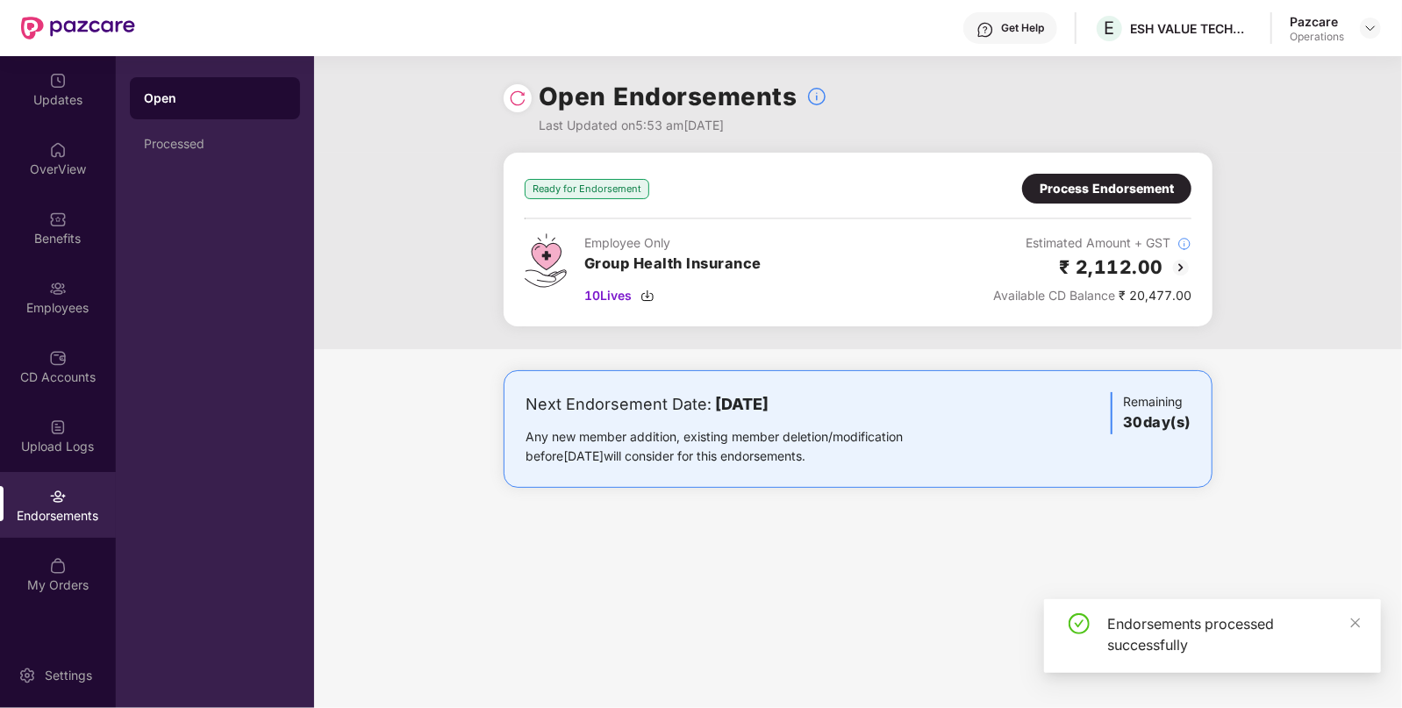
click at [1058, 184] on div "Process Endorsement" at bounding box center [1107, 188] width 134 height 19
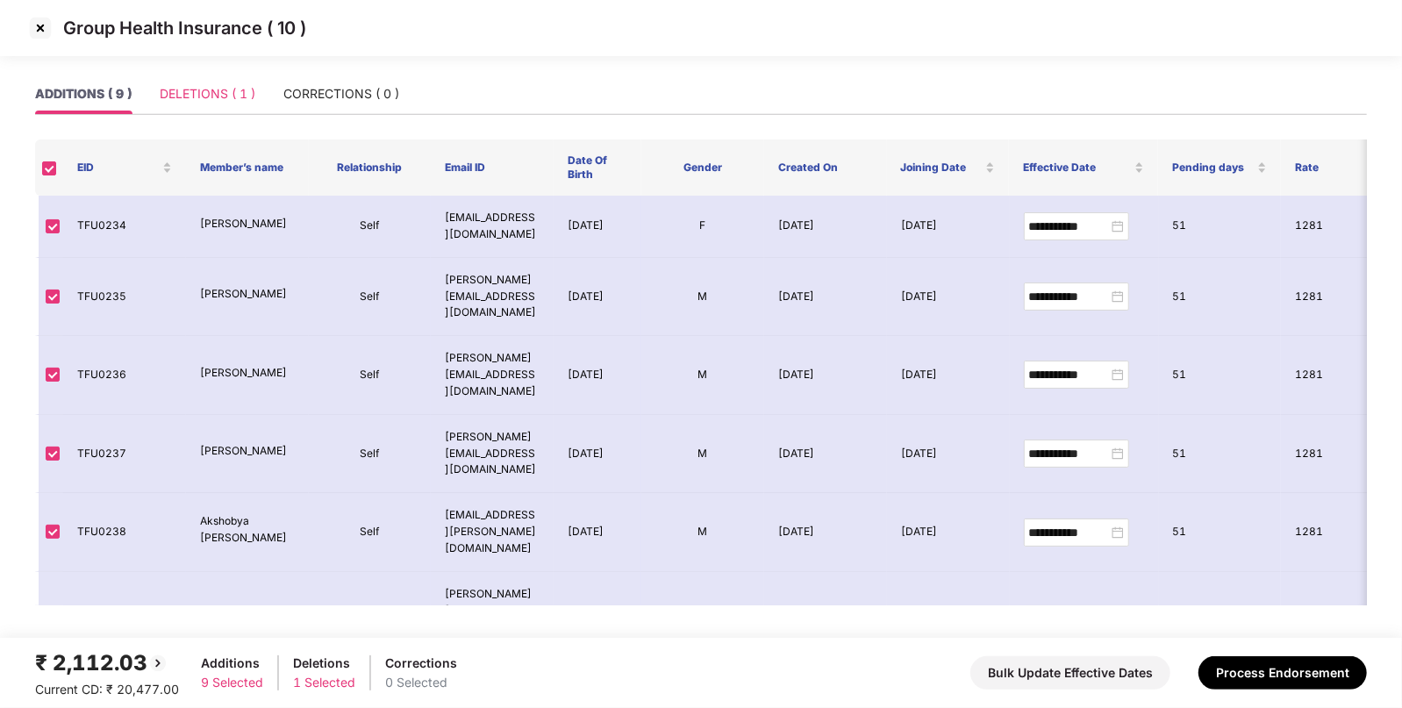
click at [212, 79] on div "DELETIONS ( 1 )" at bounding box center [208, 94] width 96 height 40
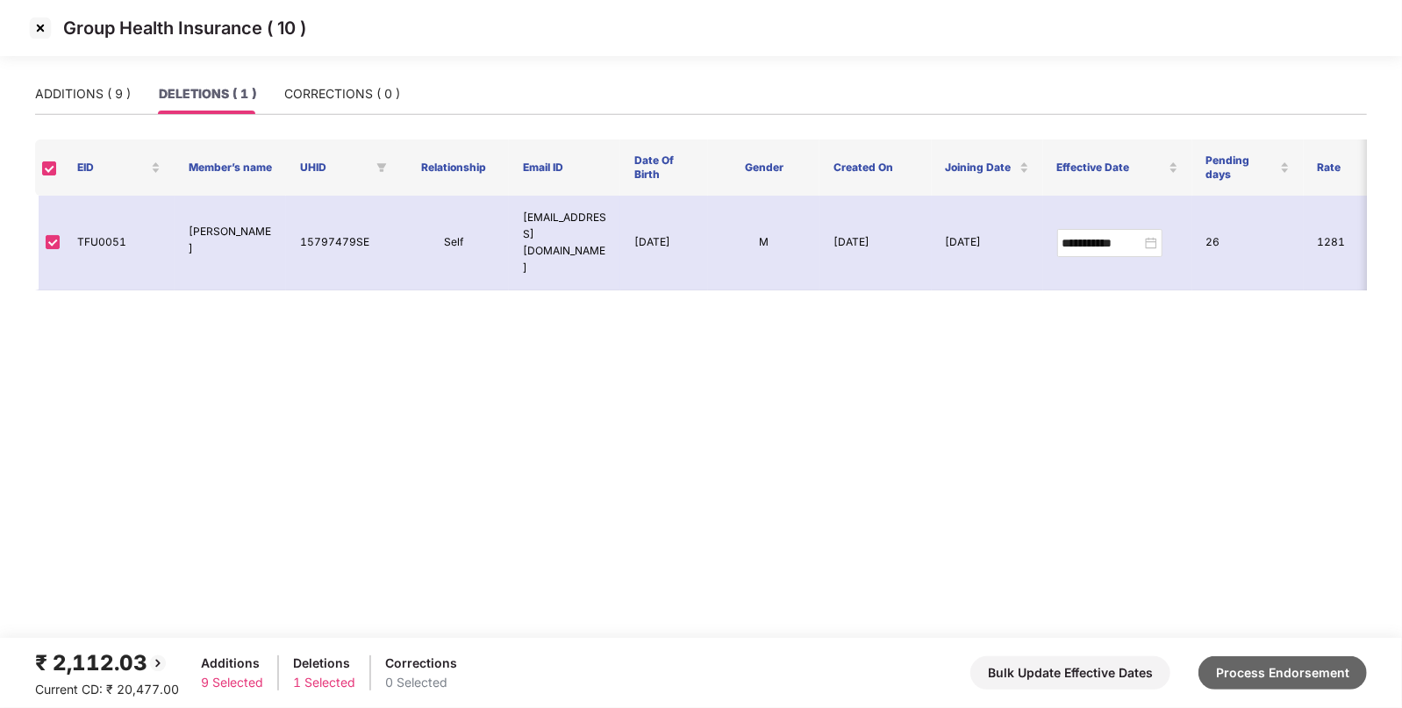
click at [1303, 676] on button "Process Endorsement" at bounding box center [1283, 672] width 168 height 33
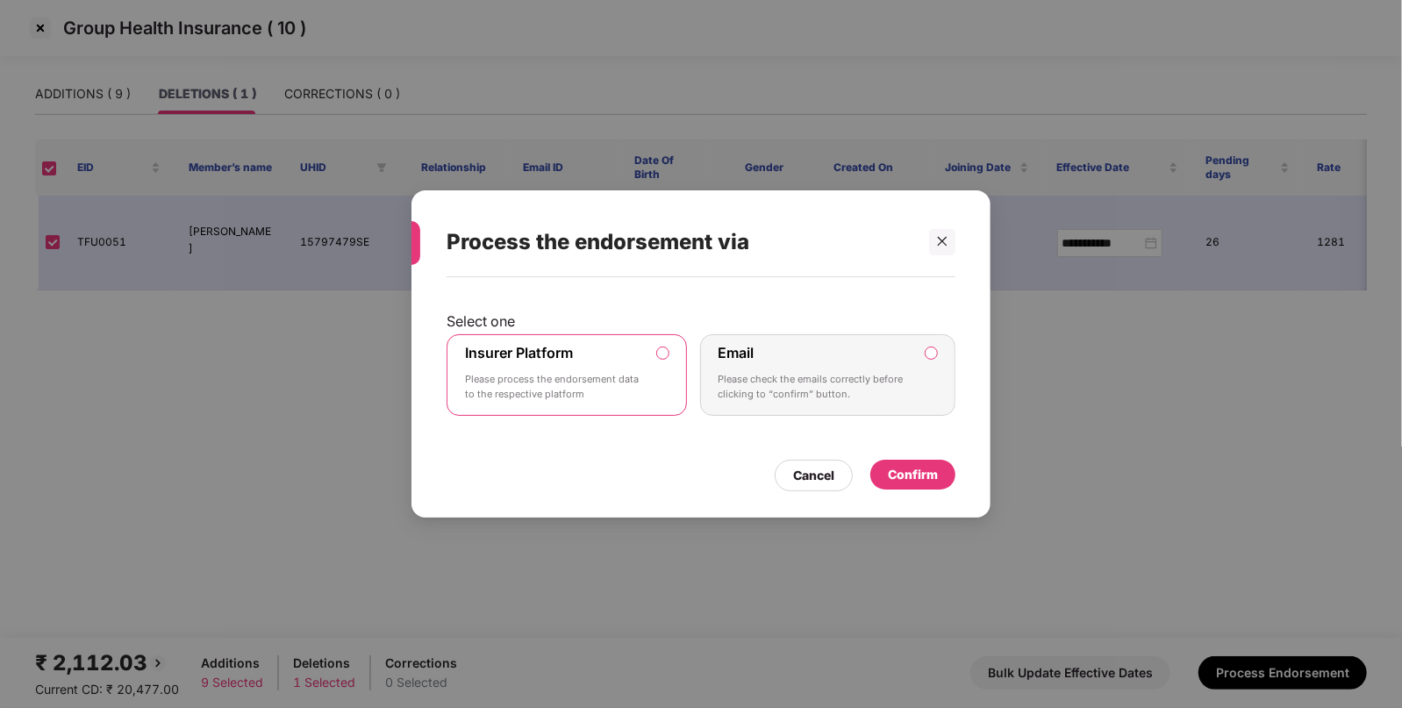
click at [914, 474] on div "Confirm" at bounding box center [913, 474] width 50 height 19
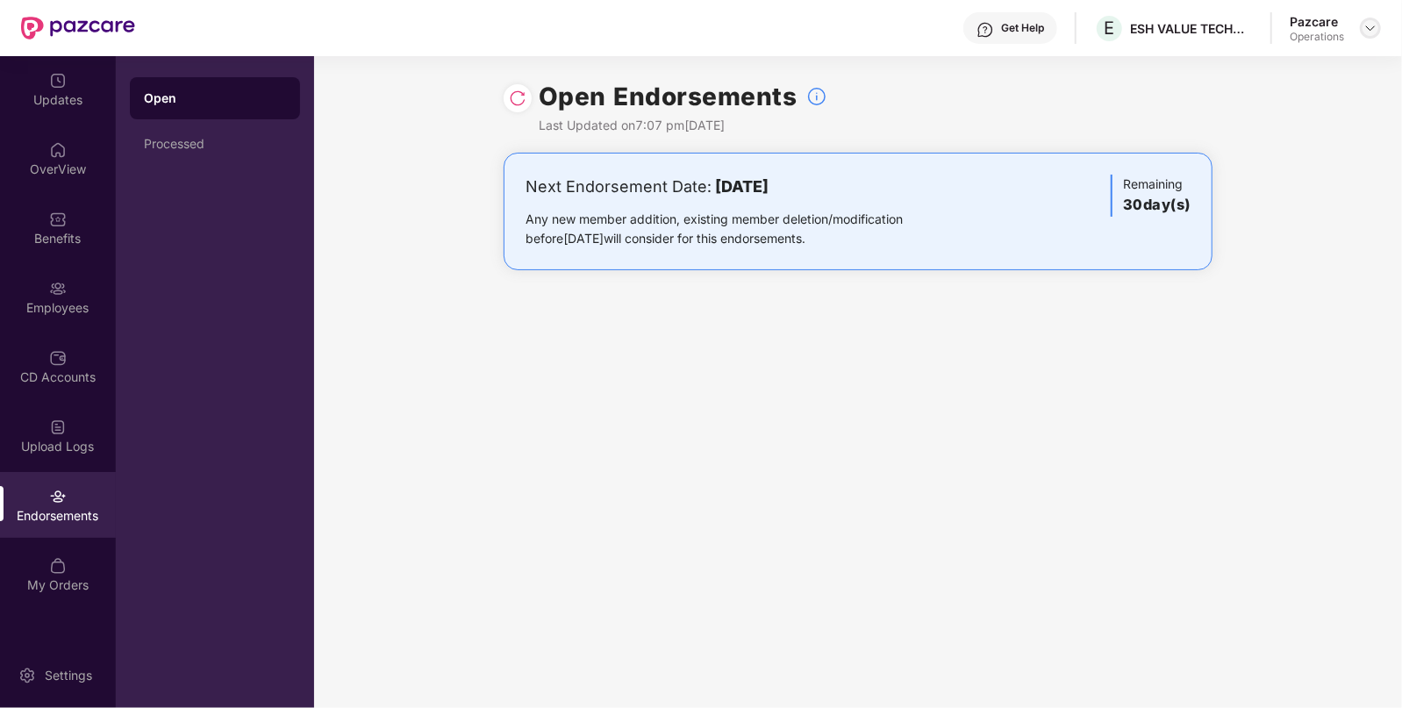
click at [1373, 26] on div at bounding box center [1370, 28] width 21 height 21
click at [1373, 26] on img at bounding box center [1371, 28] width 14 height 14
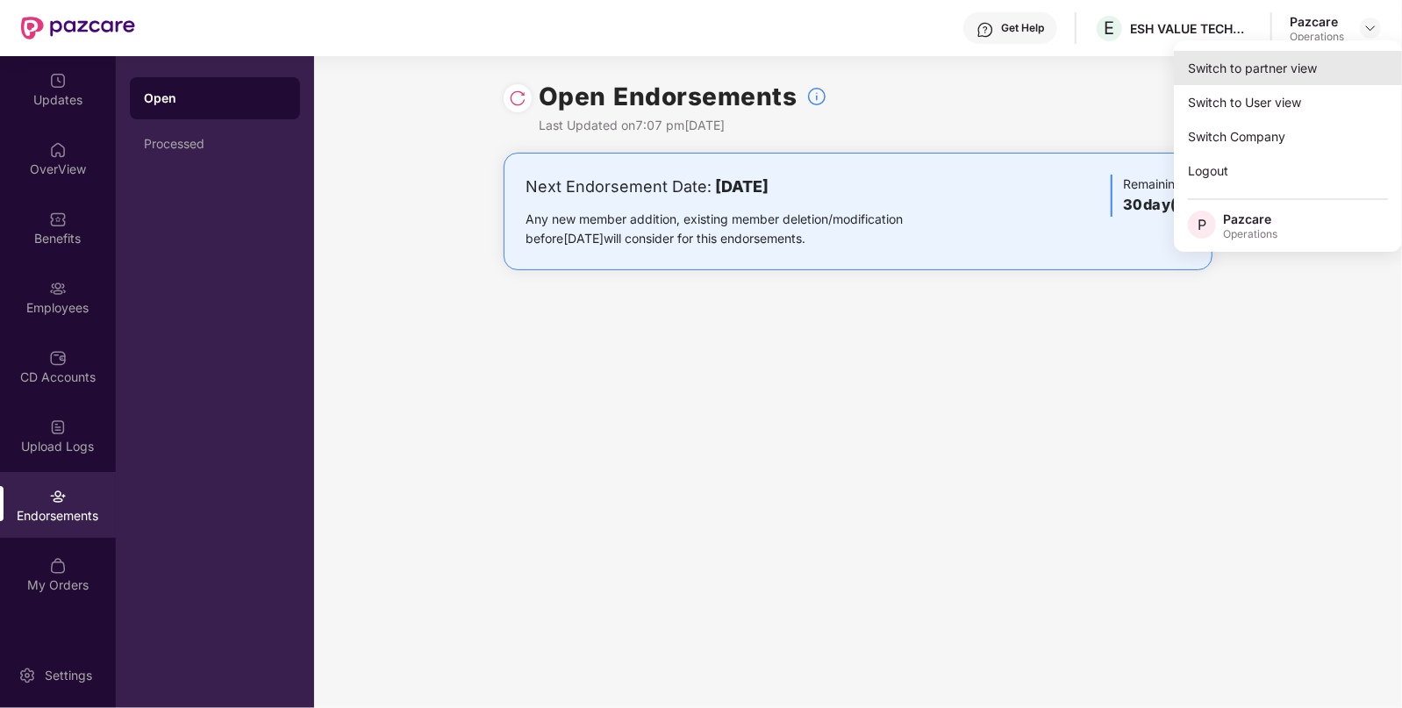
click at [1259, 80] on div "Switch to partner view" at bounding box center [1288, 68] width 228 height 34
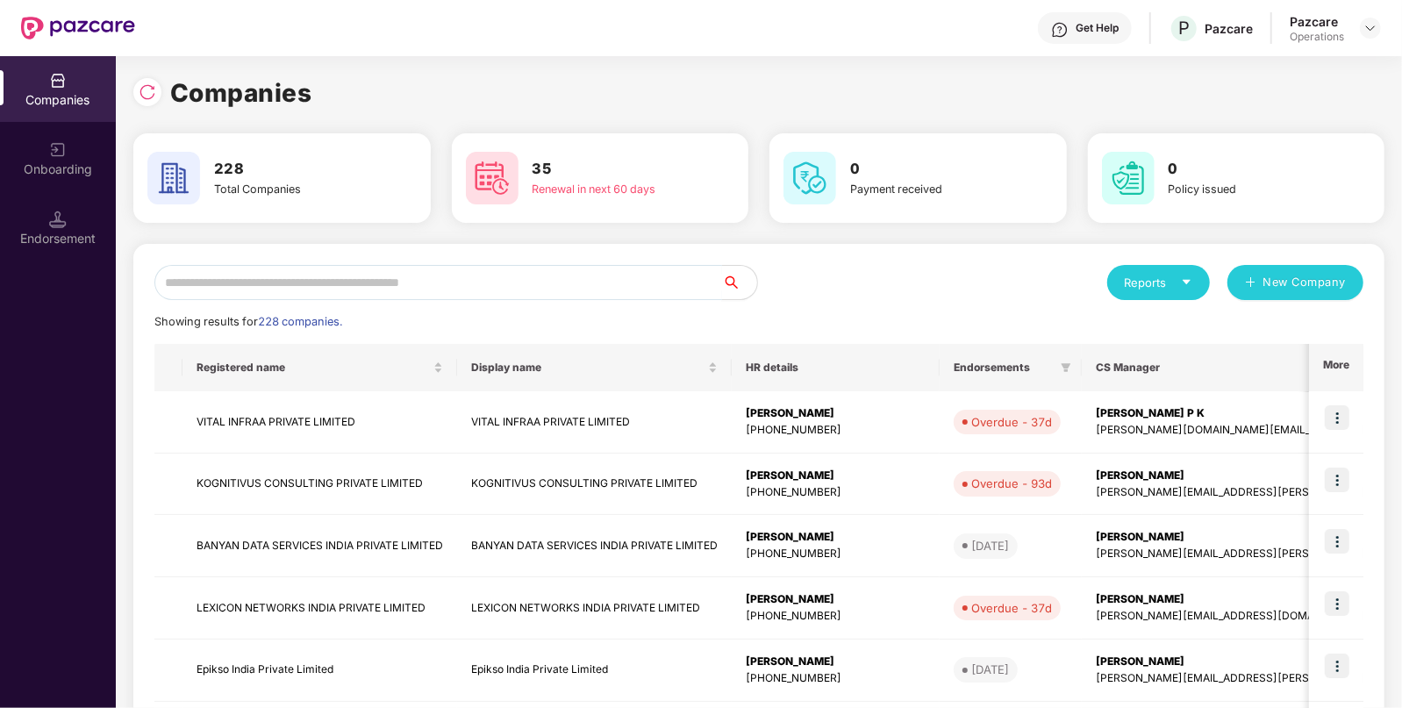
click at [443, 281] on input "text" at bounding box center [438, 282] width 568 height 35
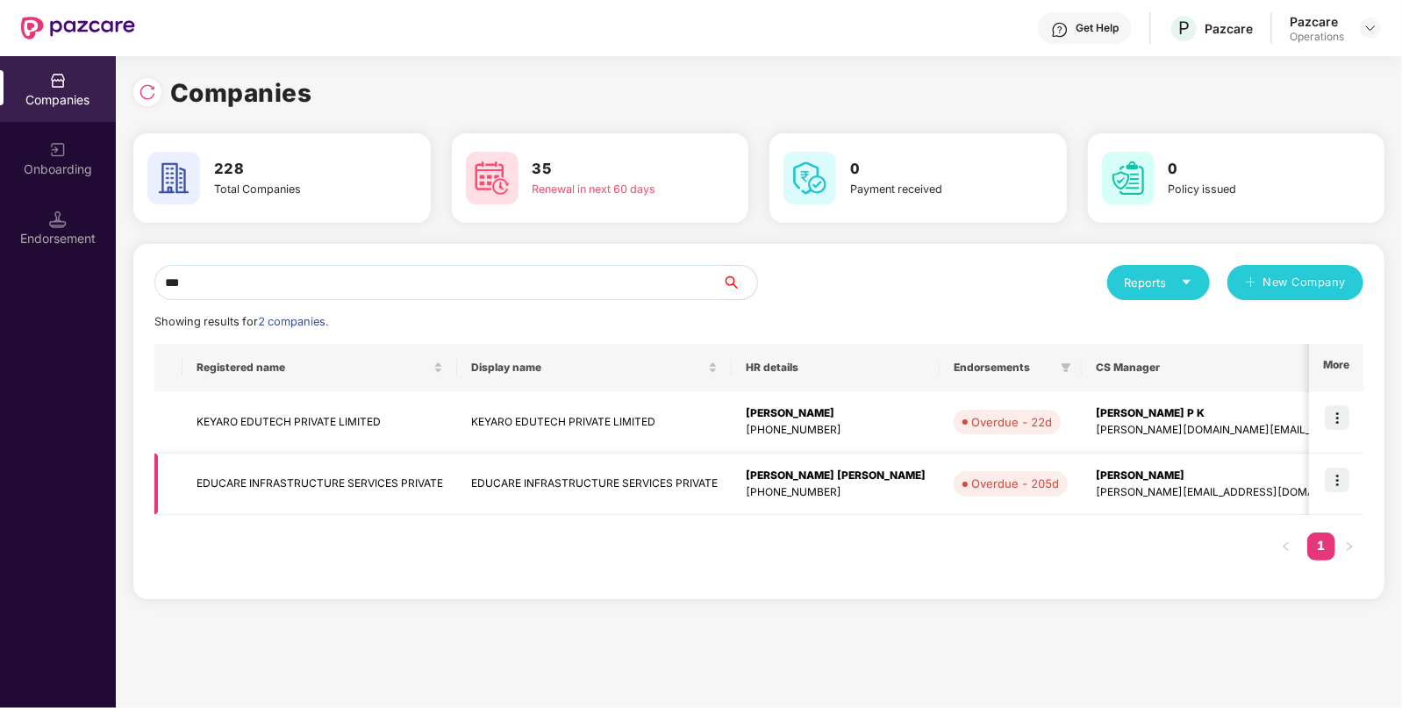
type input "***"
click at [1338, 473] on img at bounding box center [1337, 480] width 25 height 25
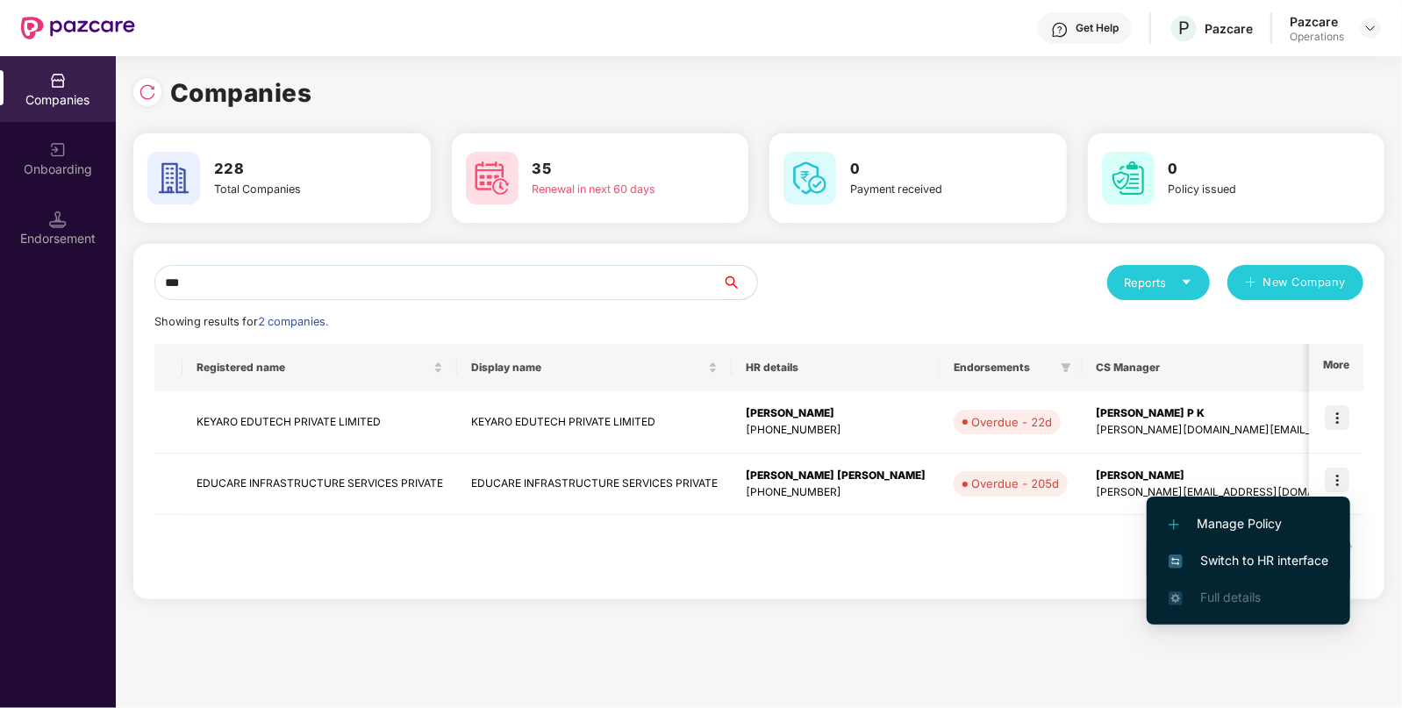
click at [1212, 553] on span "Switch to HR interface" at bounding box center [1249, 560] width 160 height 19
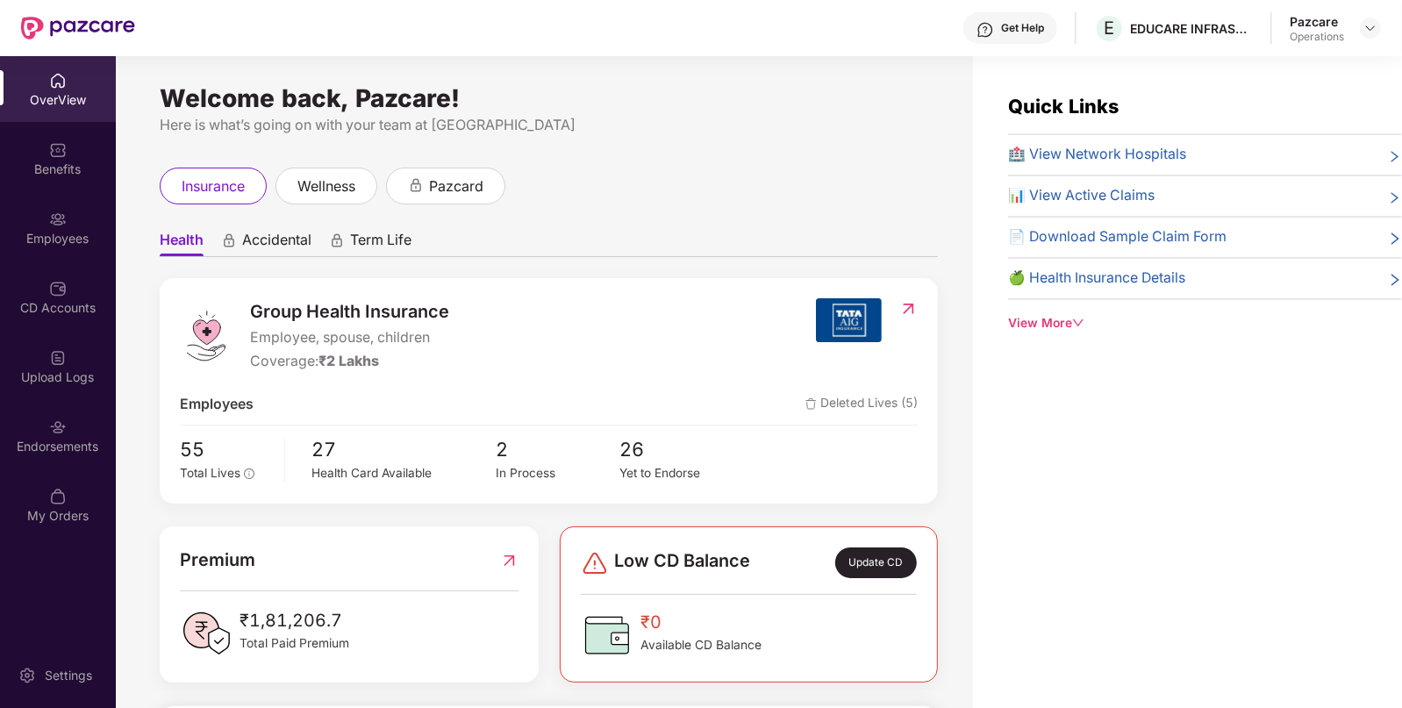
click at [30, 432] on div "Endorsements" at bounding box center [58, 436] width 116 height 66
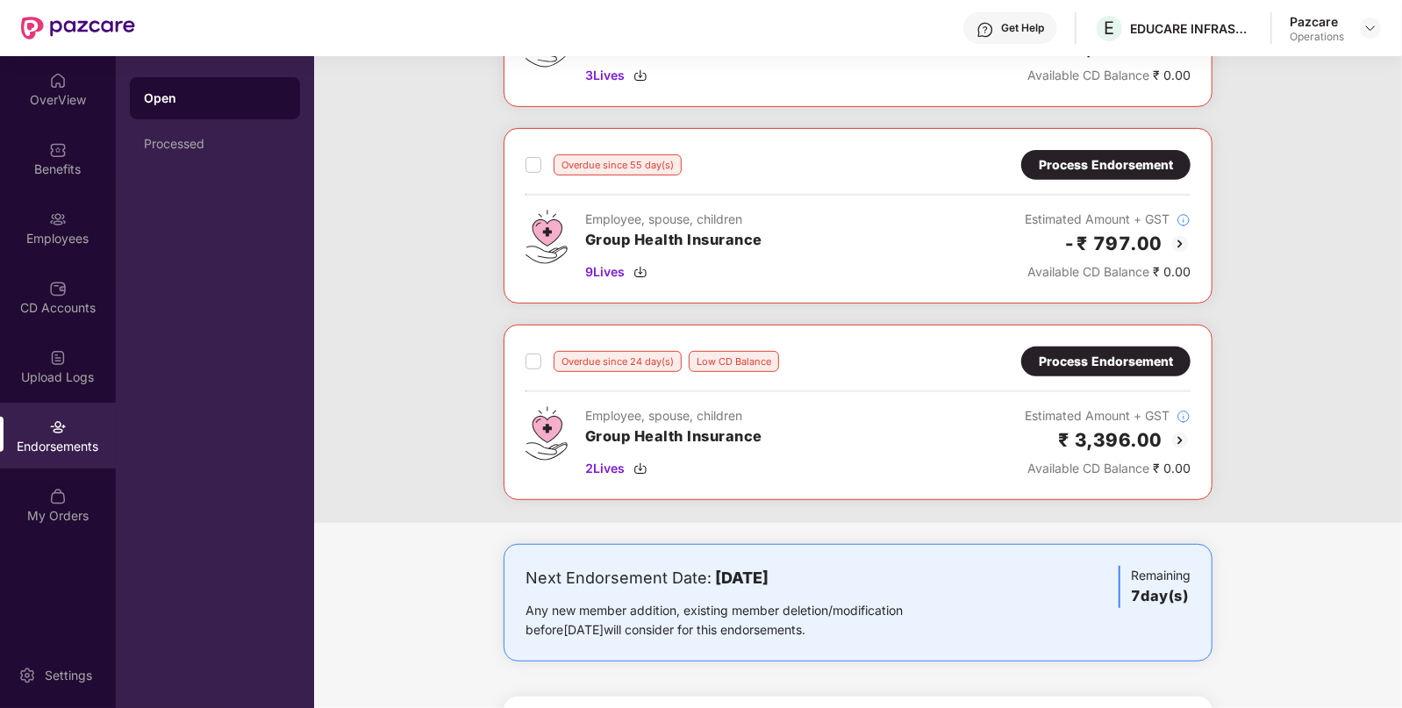
scroll to position [597, 0]
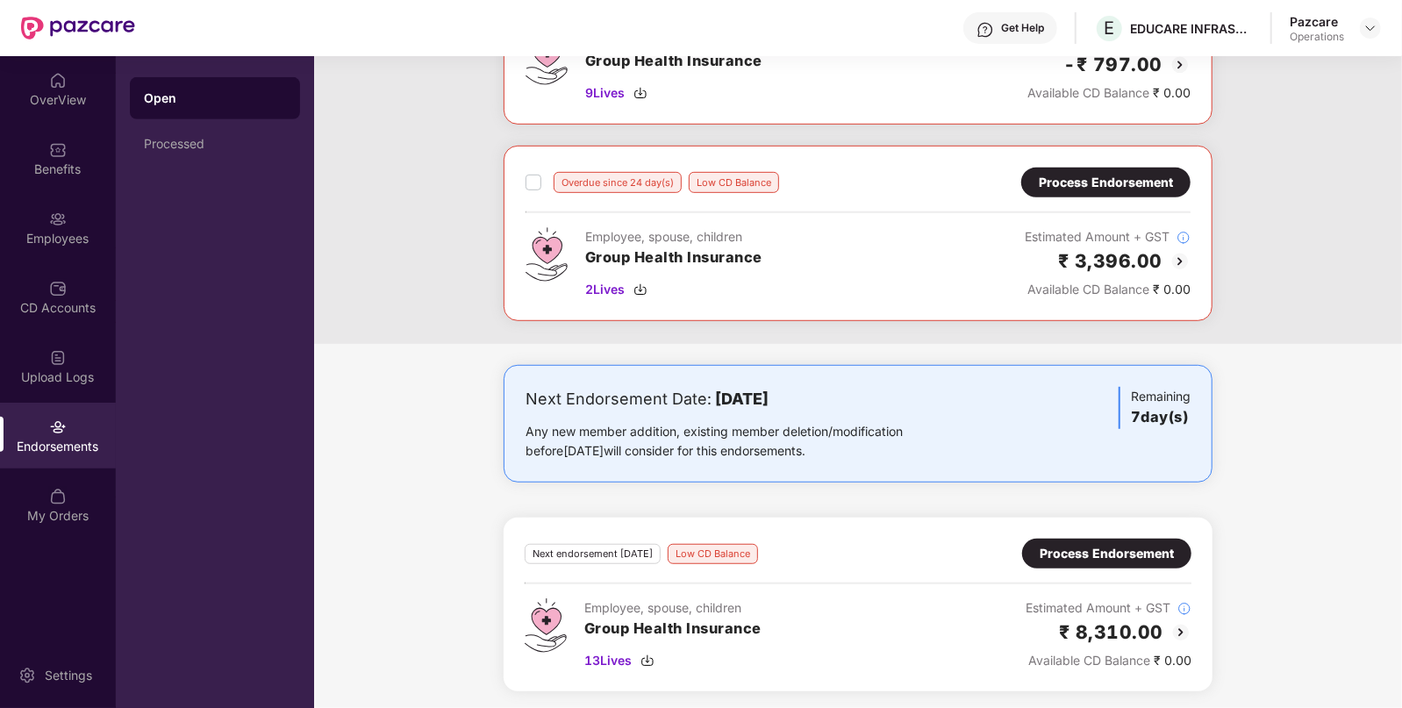
drag, startPoint x: 1290, startPoint y: 649, endPoint x: 1303, endPoint y: 663, distance: 18.6
drag, startPoint x: 1303, startPoint y: 663, endPoint x: 815, endPoint y: 335, distance: 587.6
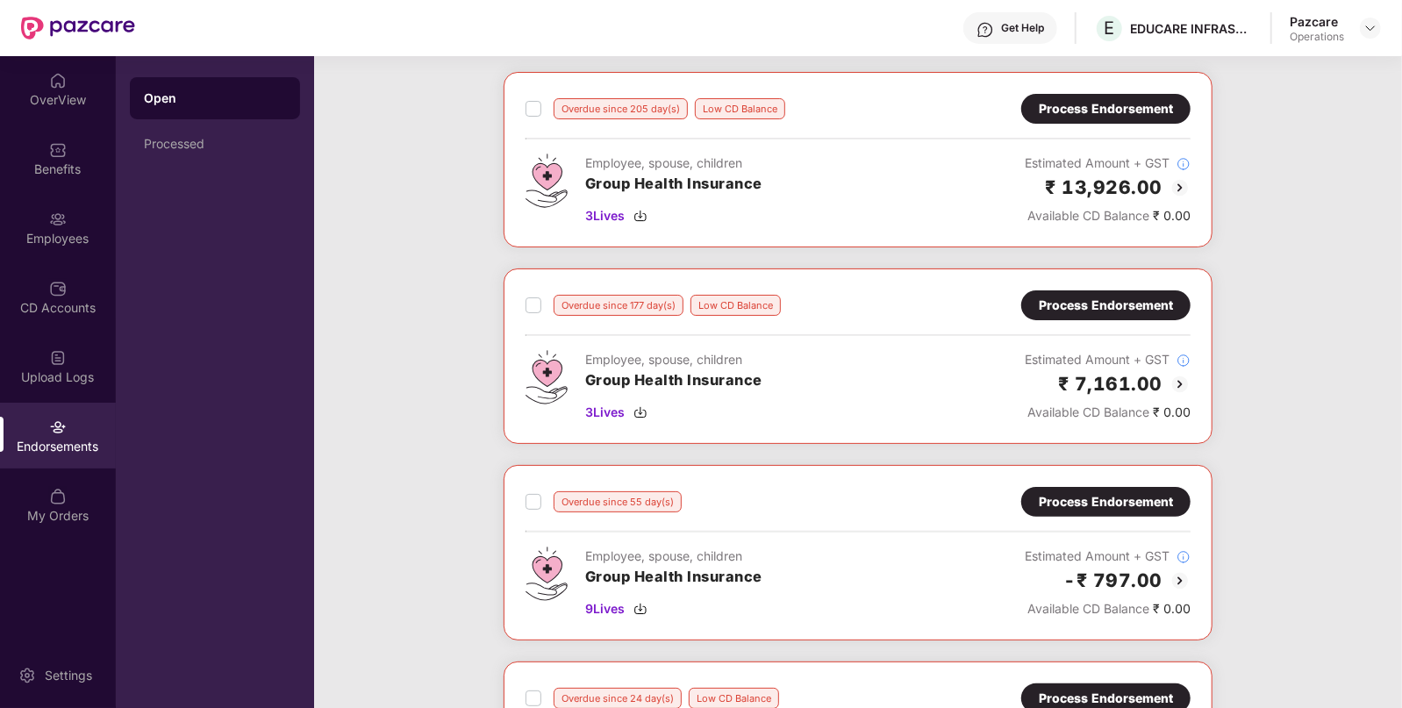
scroll to position [0, 0]
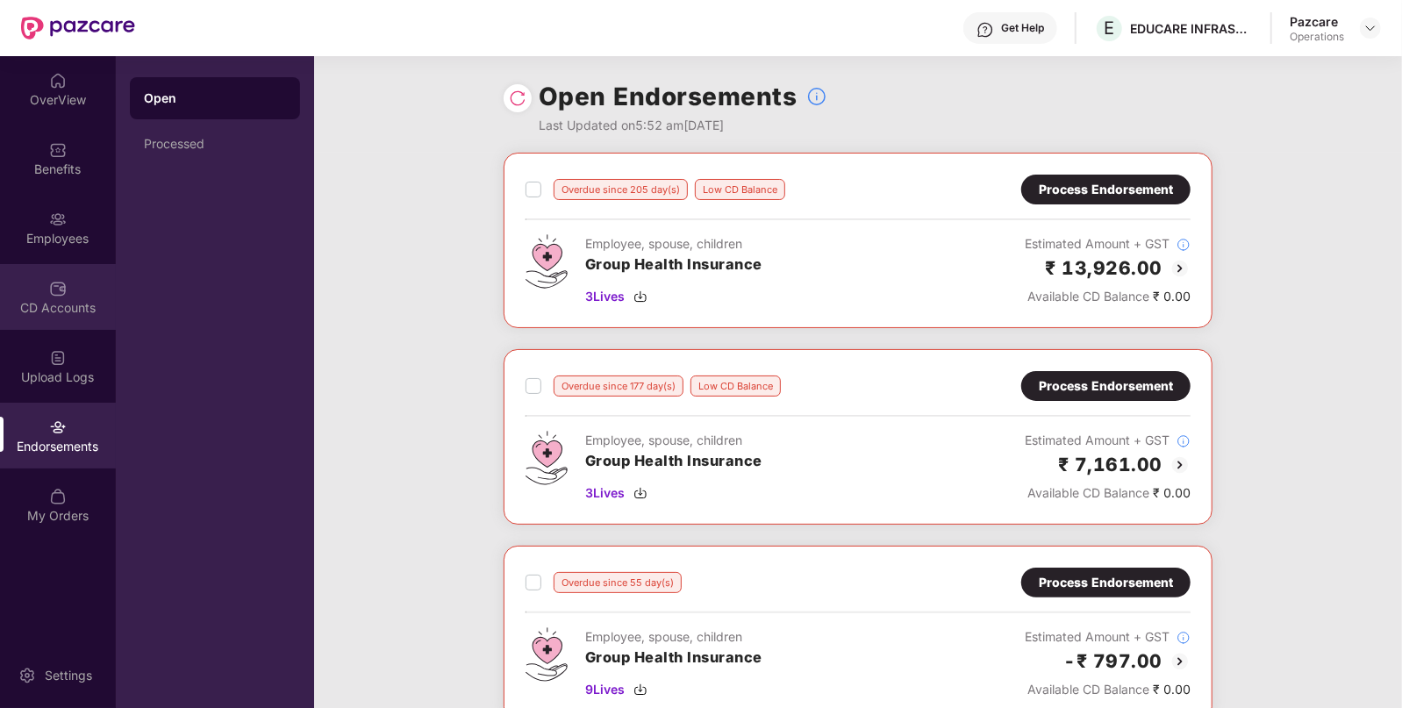
click at [105, 305] on div "CD Accounts" at bounding box center [58, 308] width 116 height 18
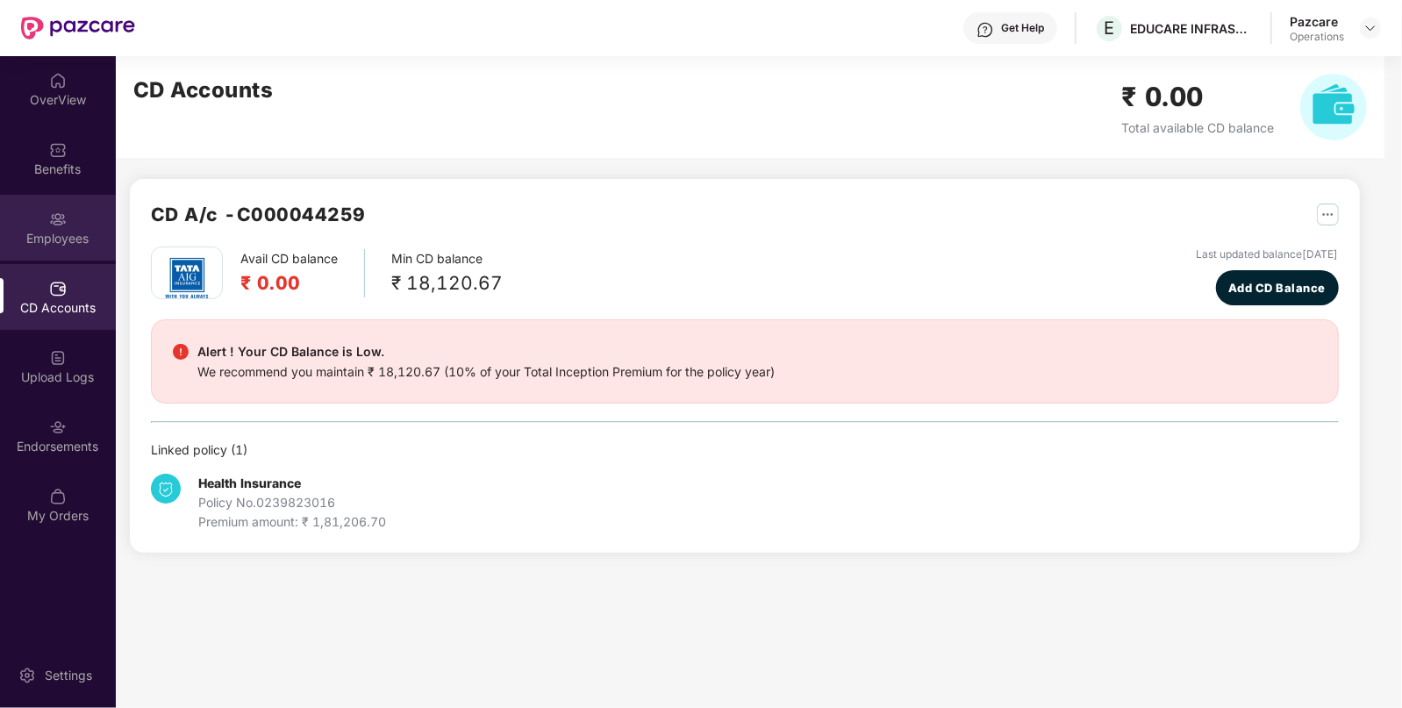
click at [36, 223] on div "Employees" at bounding box center [58, 228] width 116 height 66
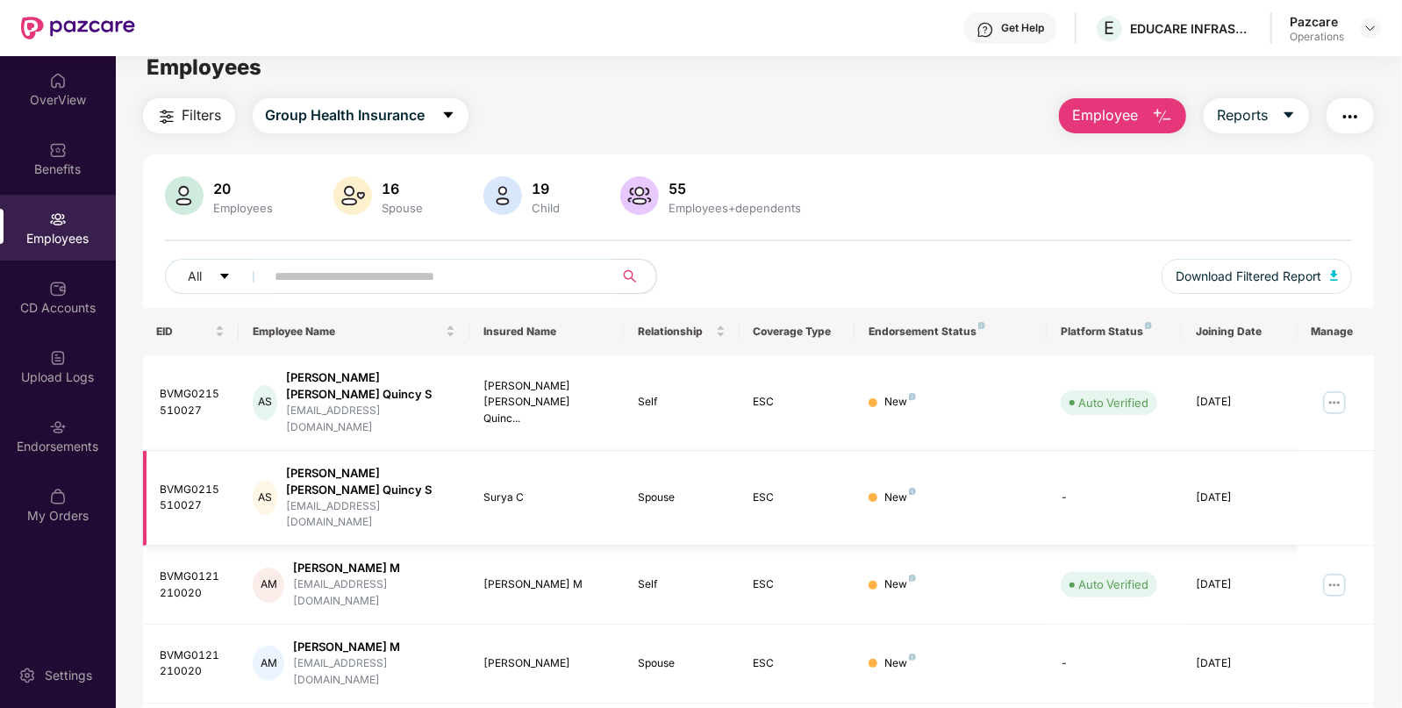
scroll to position [12, 0]
